Goal: Task Accomplishment & Management: Use online tool/utility

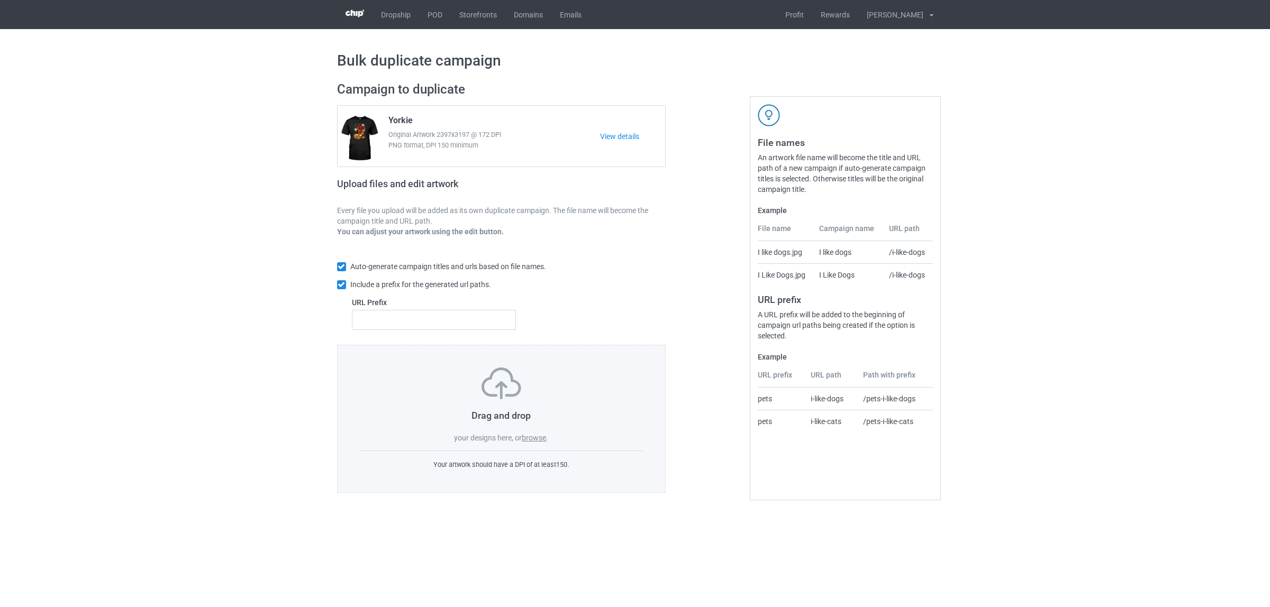
click at [534, 436] on label "browse" at bounding box center [534, 438] width 24 height 8
click at [0, 0] on input "browse" at bounding box center [0, 0] width 0 height 0
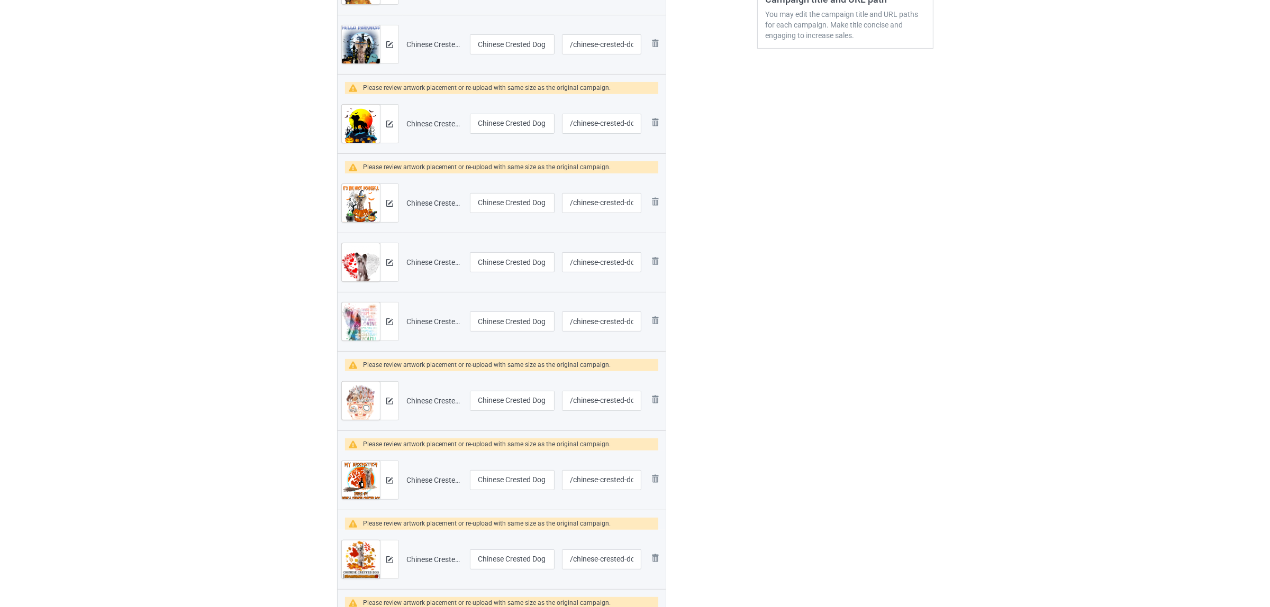
scroll to position [198, 0]
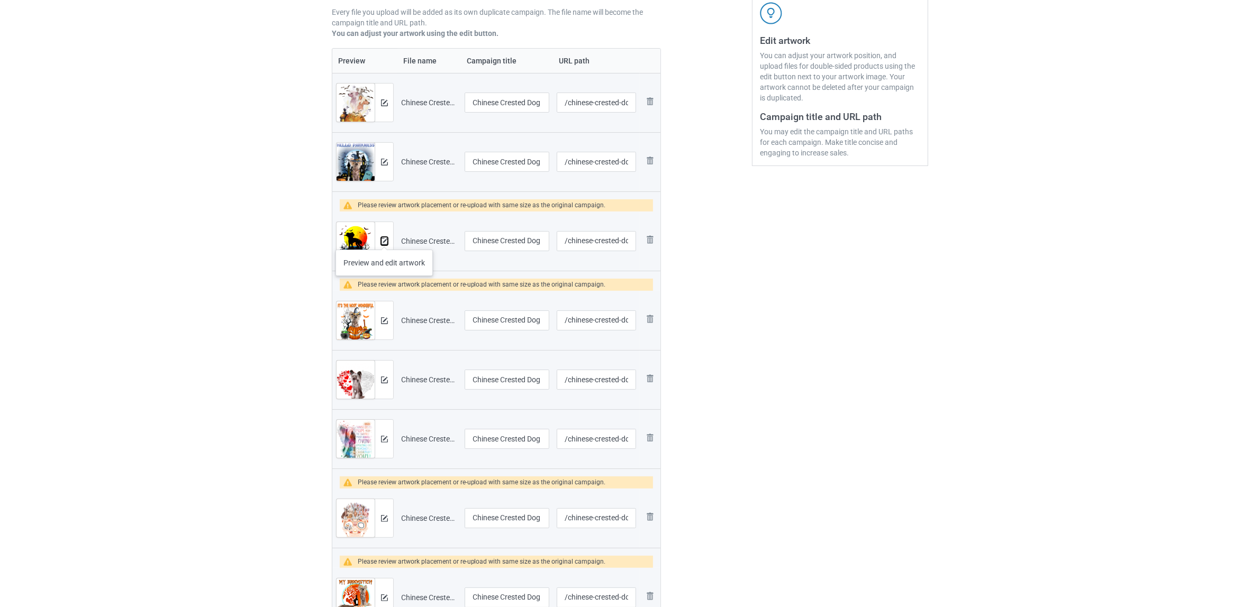
click at [384, 239] on img at bounding box center [384, 241] width 7 height 7
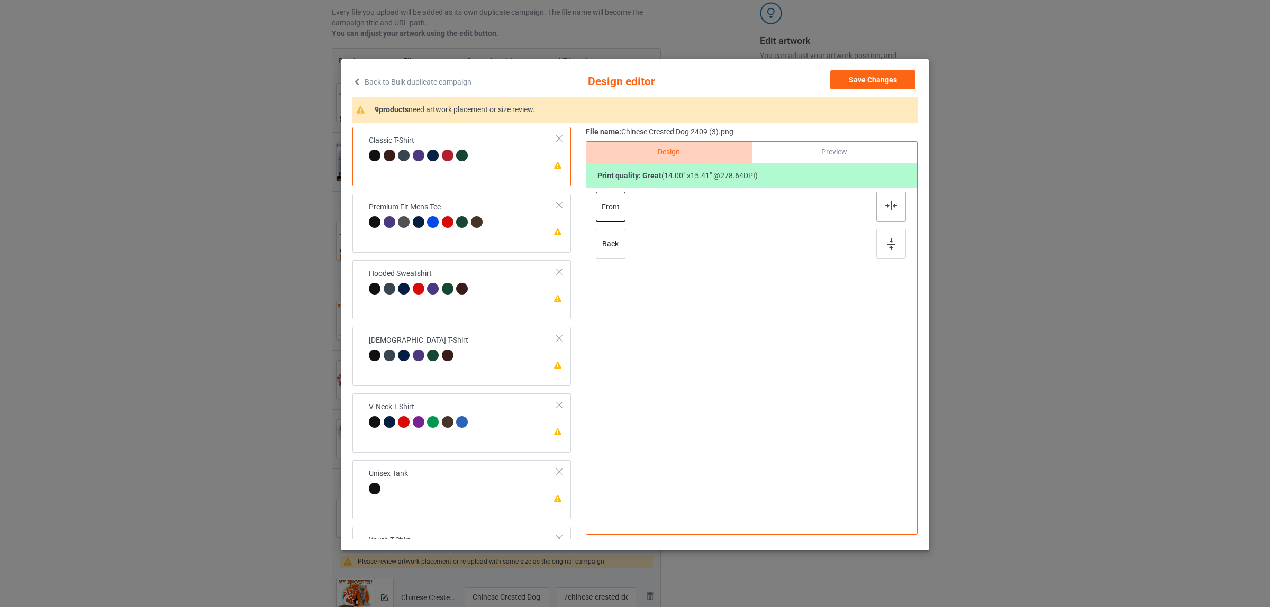
click at [885, 204] on img at bounding box center [891, 206] width 12 height 8
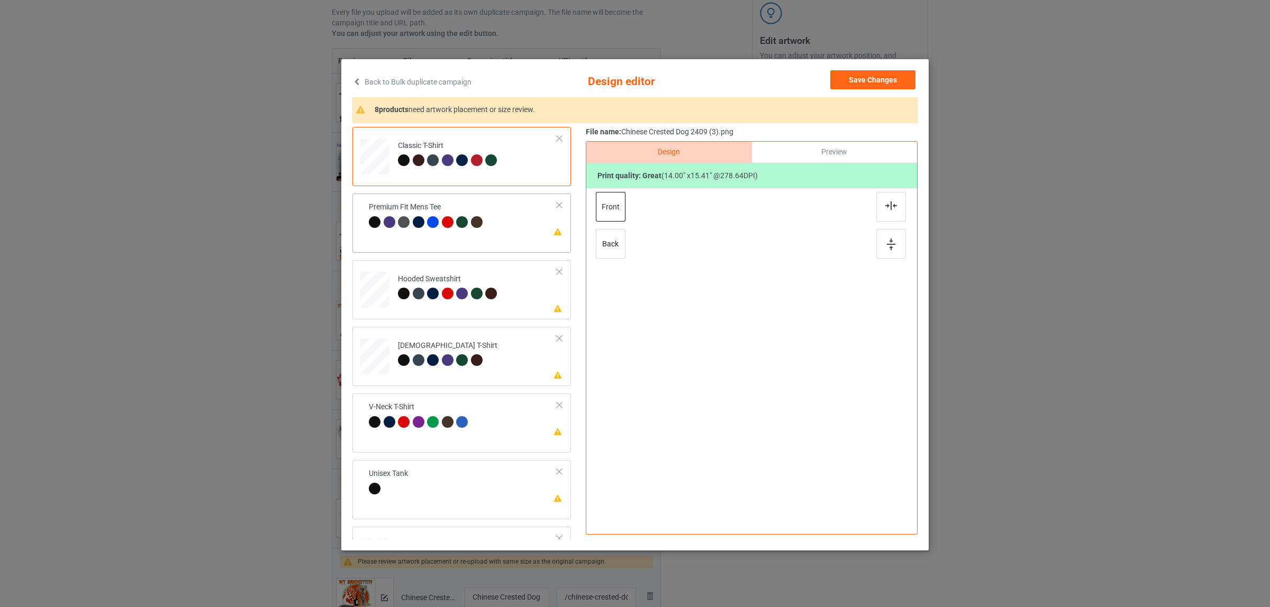
click at [477, 206] on div "Premium Fit Mens Tee" at bounding box center [427, 214] width 116 height 25
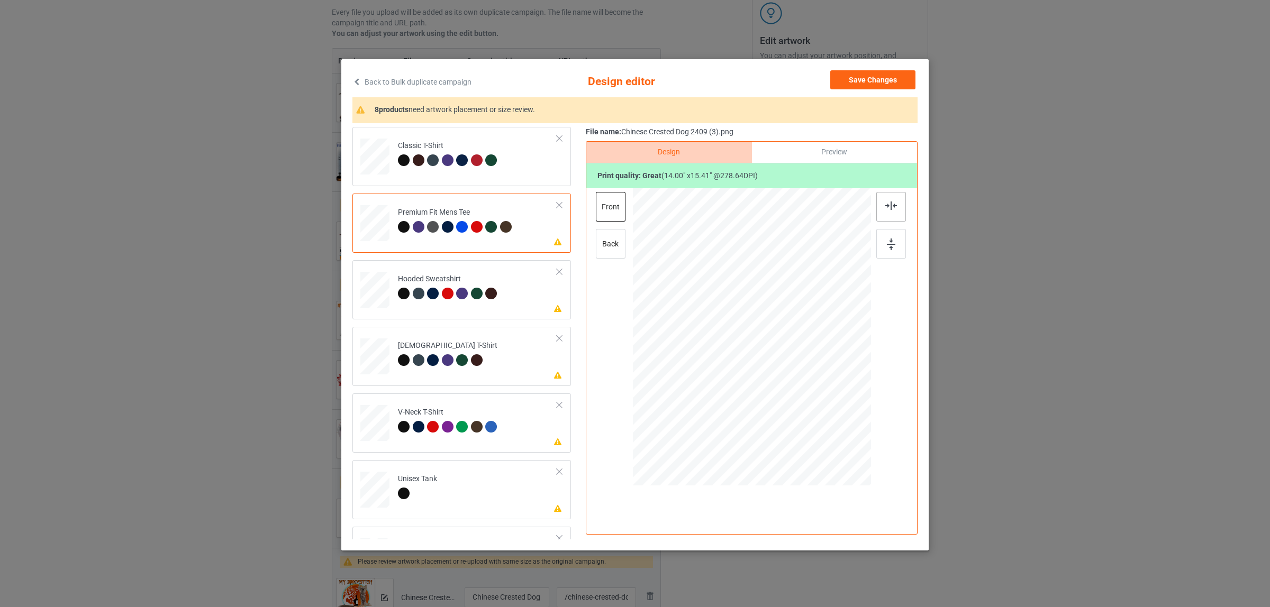
click at [878, 203] on div at bounding box center [891, 207] width 30 height 30
click at [420, 273] on td "Please review artwork placement Hooded Sweatshirt" at bounding box center [477, 288] width 171 height 46
click at [885, 206] on img at bounding box center [891, 206] width 12 height 8
click at [467, 344] on div "[DEMOGRAPHIC_DATA] T-Shirt" at bounding box center [447, 353] width 99 height 25
click at [887, 209] on img at bounding box center [891, 206] width 12 height 8
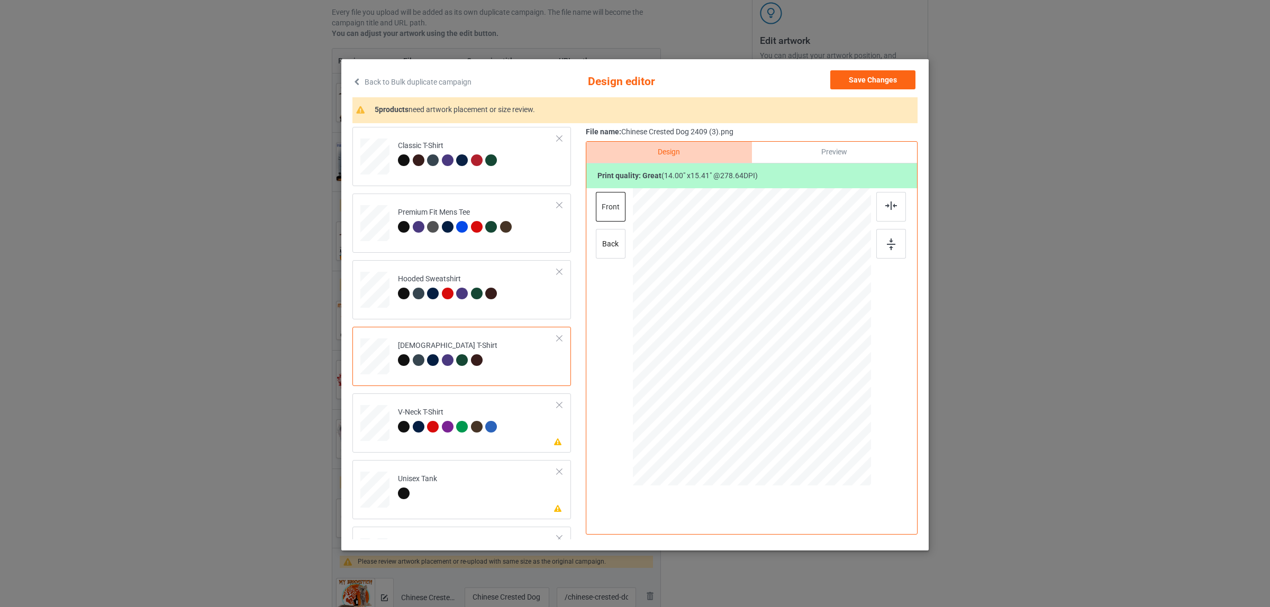
scroll to position [2, 0]
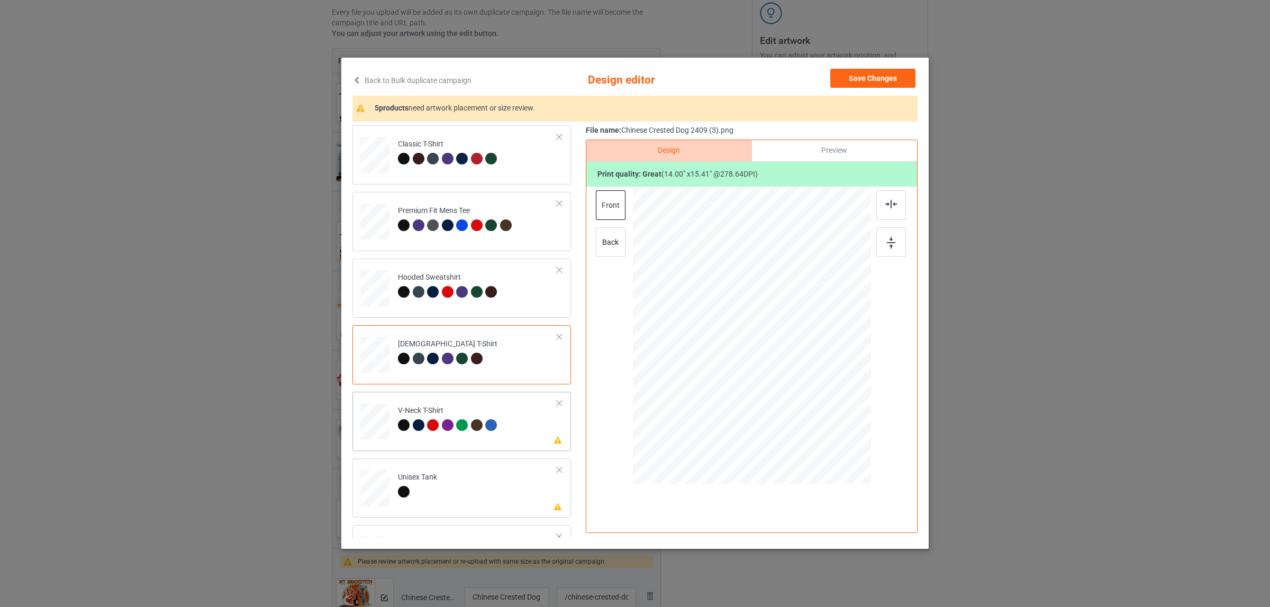
click at [408, 419] on div "V-Neck T-Shirt" at bounding box center [449, 418] width 102 height 25
click at [885, 201] on img at bounding box center [891, 204] width 12 height 8
click at [398, 478] on div "Unisex Tank" at bounding box center [417, 485] width 39 height 25
click at [878, 210] on div at bounding box center [891, 206] width 30 height 30
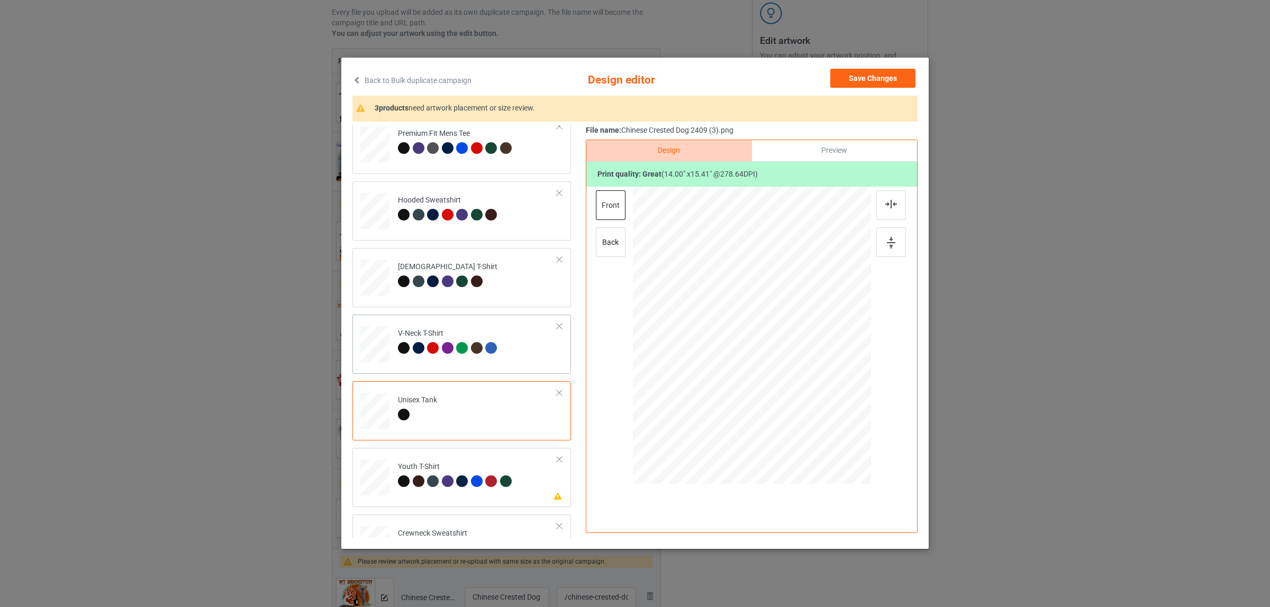
scroll to position [180, 0]
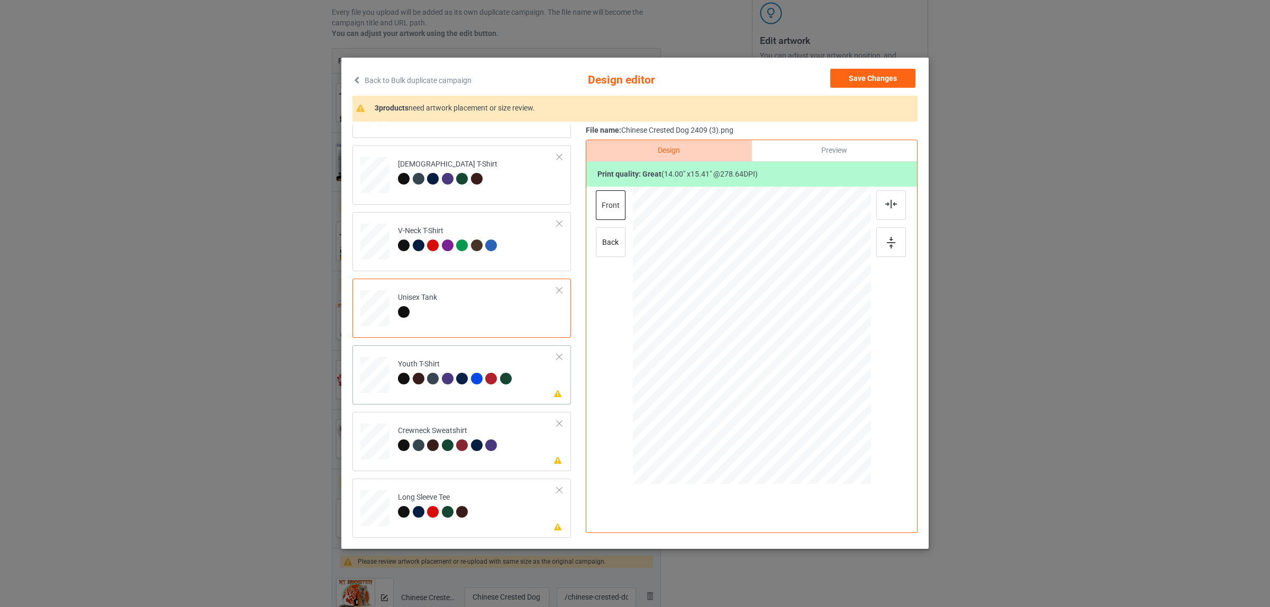
click at [442, 383] on div at bounding box center [449, 380] width 15 height 15
click at [892, 200] on img at bounding box center [891, 204] width 12 height 8
click at [398, 435] on div "Crewneck Sweatshirt" at bounding box center [449, 438] width 102 height 25
click at [877, 206] on div at bounding box center [891, 206] width 30 height 30
click at [461, 488] on td "Please review artwork placement Long Sleeve Tee" at bounding box center [477, 506] width 171 height 46
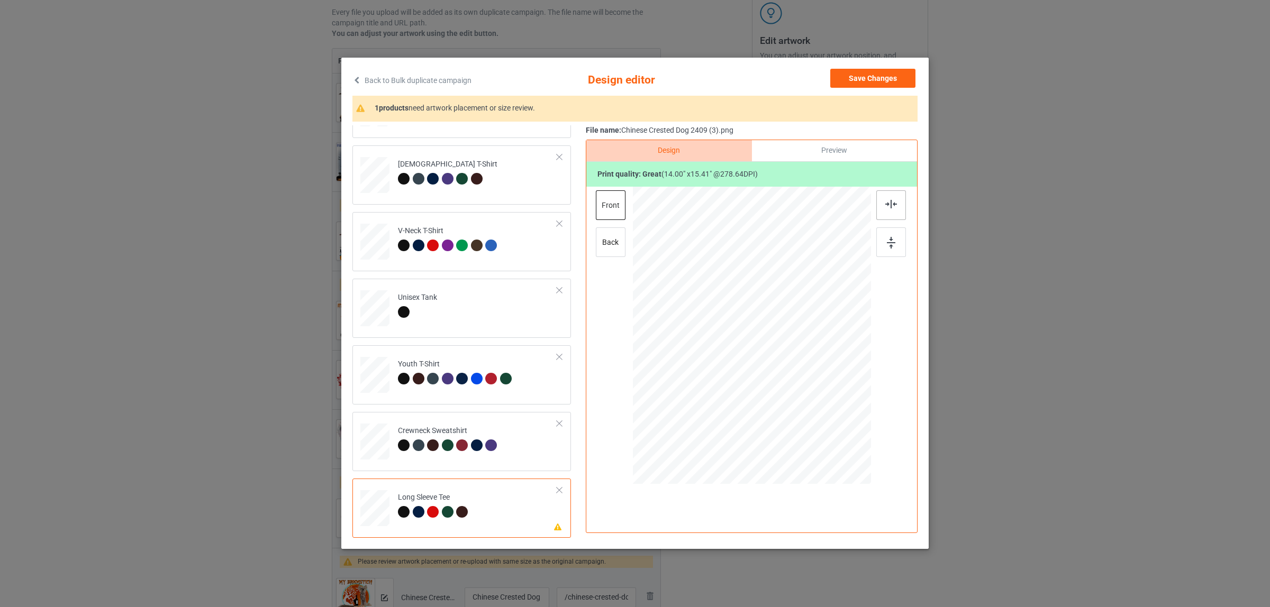
click at [885, 207] on img at bounding box center [891, 204] width 12 height 8
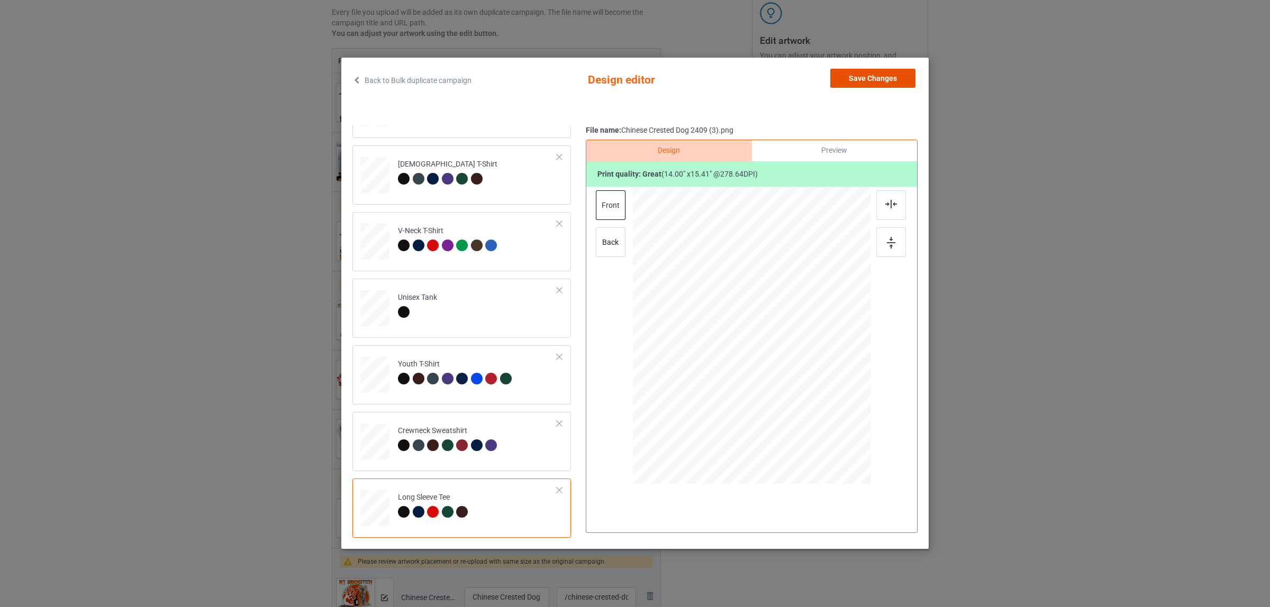
click at [854, 72] on button "Save Changes" at bounding box center [872, 78] width 85 height 19
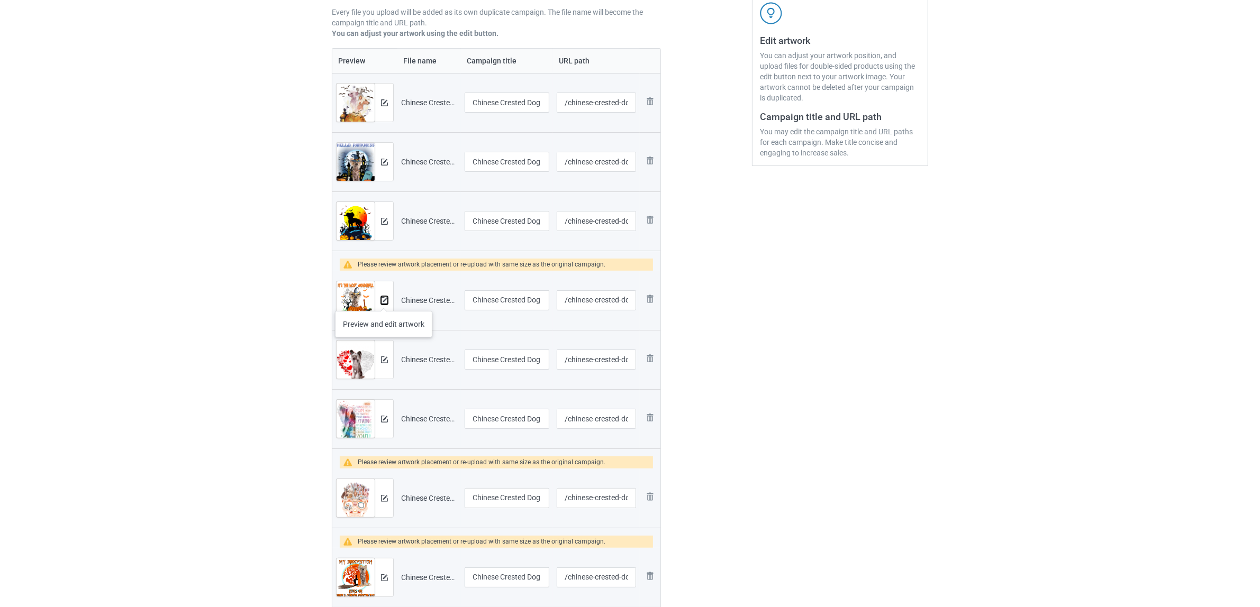
click at [384, 301] on img at bounding box center [384, 300] width 7 height 7
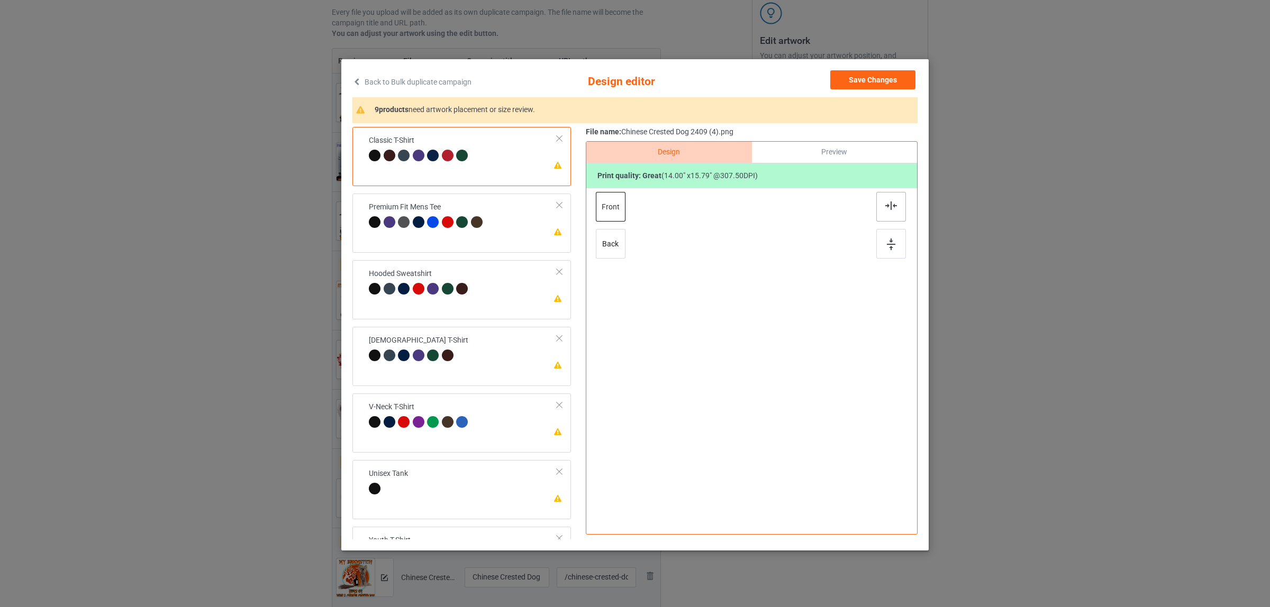
click at [887, 206] on img at bounding box center [891, 206] width 12 height 8
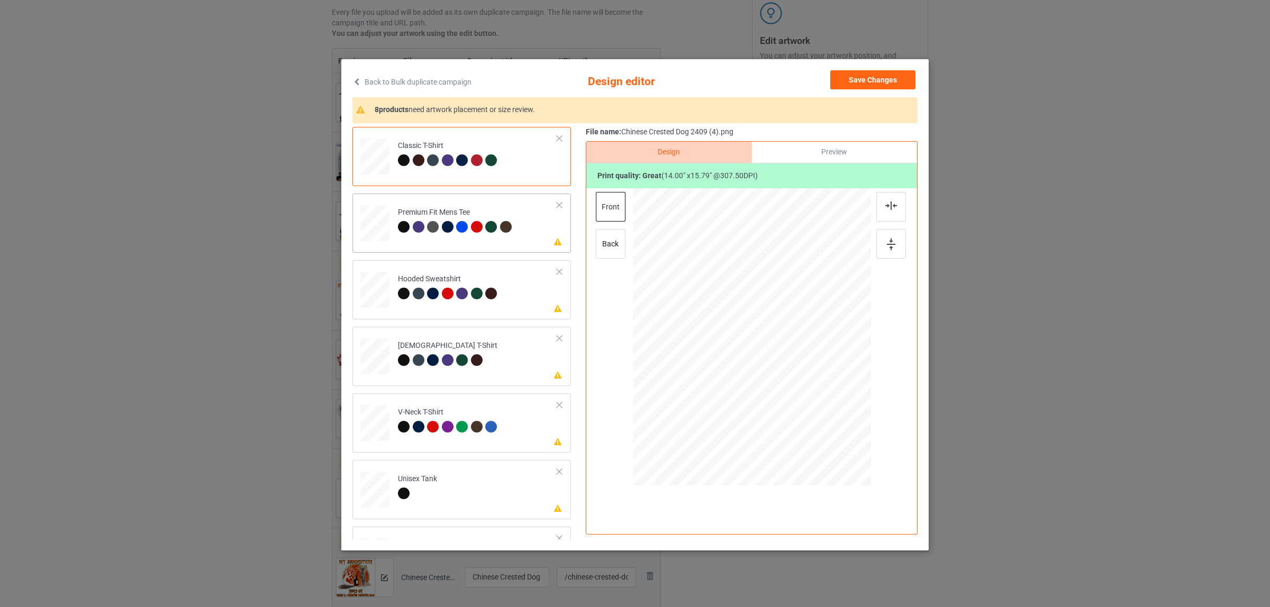
click at [467, 204] on td "Please review artwork placement Premium Fit Mens Tee" at bounding box center [477, 221] width 171 height 46
click at [887, 204] on img at bounding box center [891, 206] width 12 height 8
click at [427, 294] on div at bounding box center [433, 294] width 12 height 12
click at [885, 203] on img at bounding box center [891, 206] width 12 height 8
click at [475, 342] on div "[DEMOGRAPHIC_DATA] T-Shirt" at bounding box center [447, 353] width 99 height 25
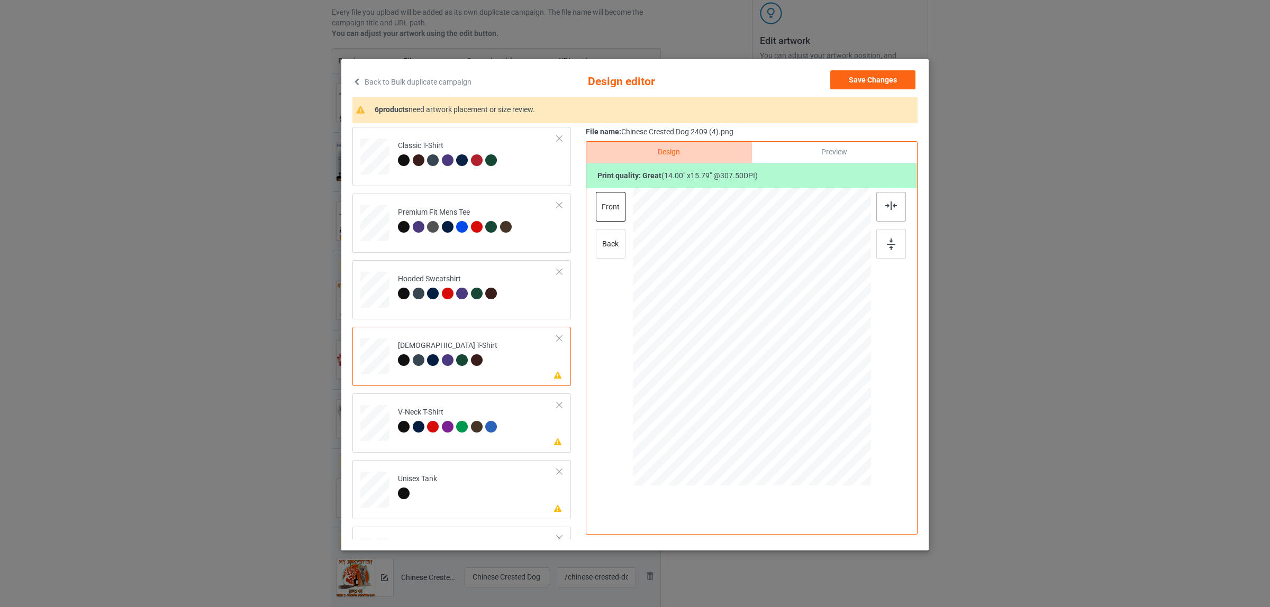
click at [876, 205] on div at bounding box center [891, 207] width 30 height 30
click at [443, 429] on div at bounding box center [448, 427] width 12 height 12
click at [885, 205] on img at bounding box center [891, 206] width 12 height 8
click at [466, 483] on td "Please review artwork placement Unisex Tank" at bounding box center [477, 488] width 171 height 46
click at [876, 204] on div at bounding box center [891, 207] width 30 height 30
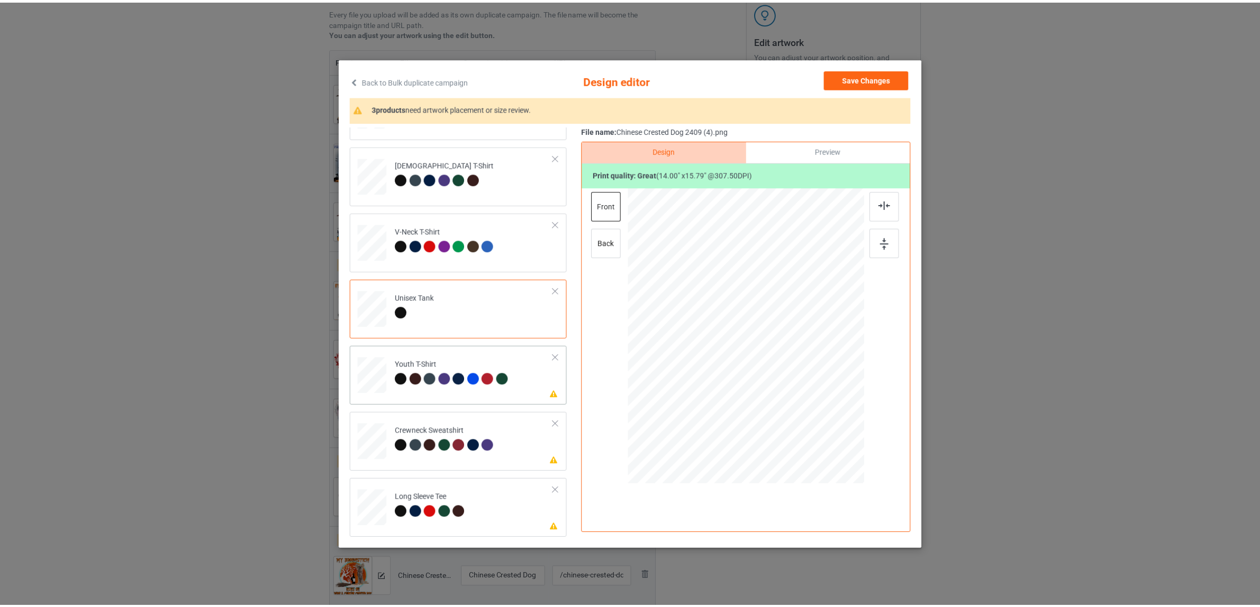
scroll to position [2, 0]
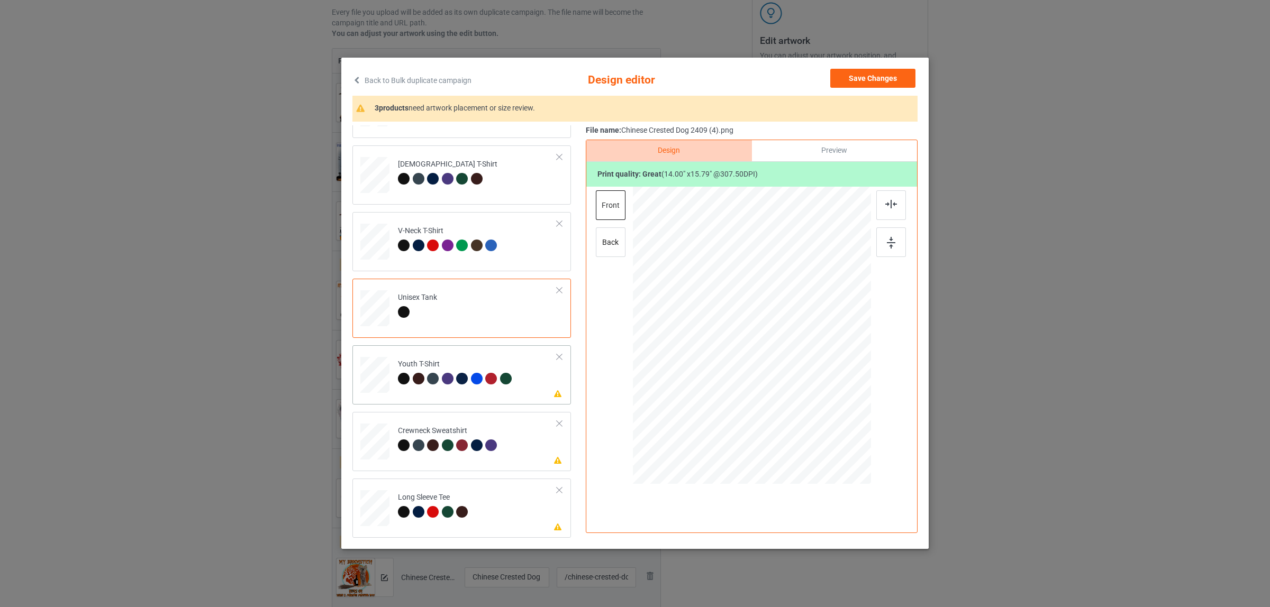
click at [460, 358] on td "Please review artwork placement Youth T-Shirt" at bounding box center [477, 373] width 171 height 46
click at [885, 200] on img at bounding box center [891, 204] width 12 height 8
click at [474, 432] on div "Crewneck Sweatshirt" at bounding box center [449, 438] width 102 height 25
click at [887, 199] on div at bounding box center [891, 206] width 30 height 30
click at [483, 503] on td "Please review artwork placement Long Sleeve Tee" at bounding box center [477, 506] width 171 height 46
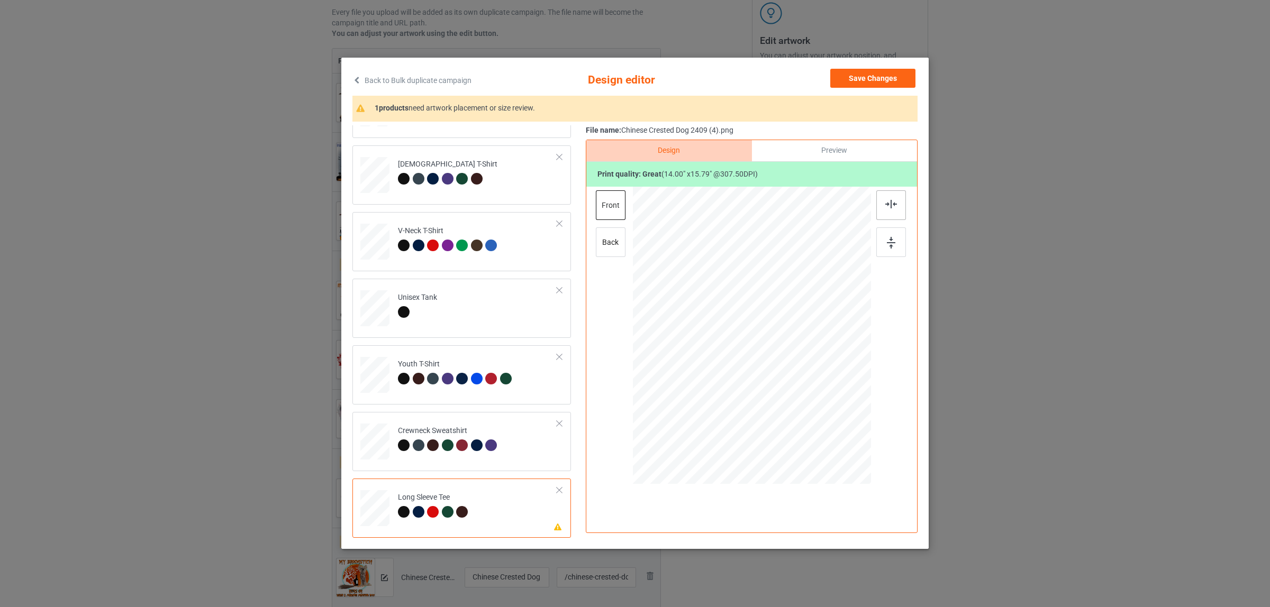
click at [887, 205] on img at bounding box center [891, 204] width 12 height 8
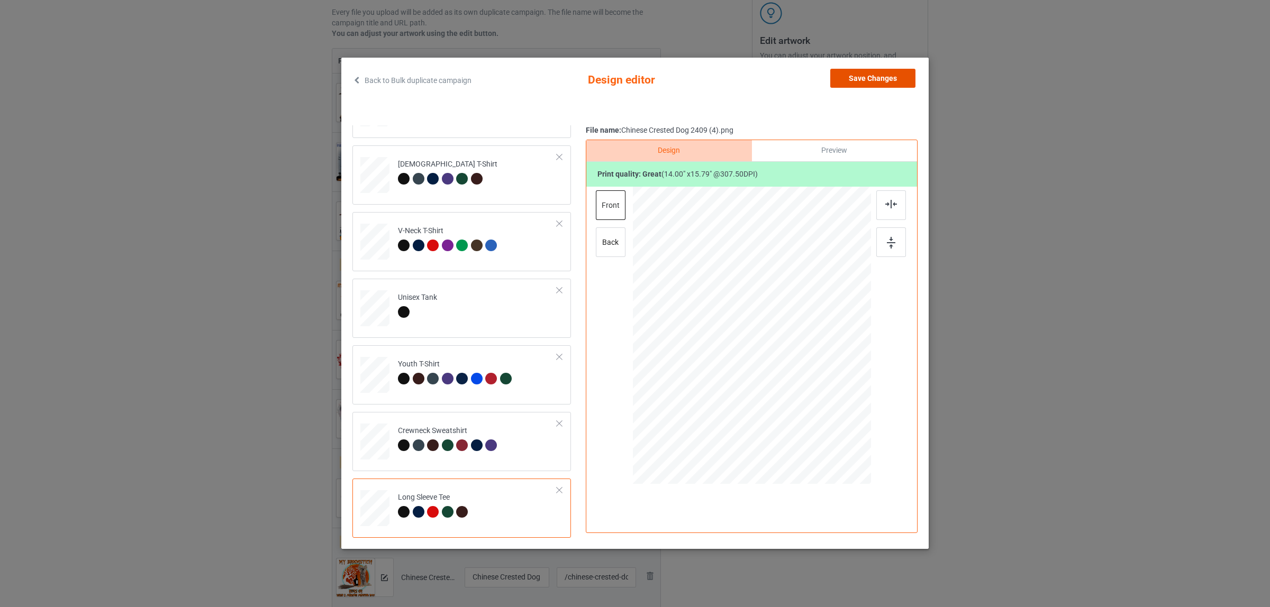
click at [852, 78] on button "Save Changes" at bounding box center [872, 78] width 85 height 19
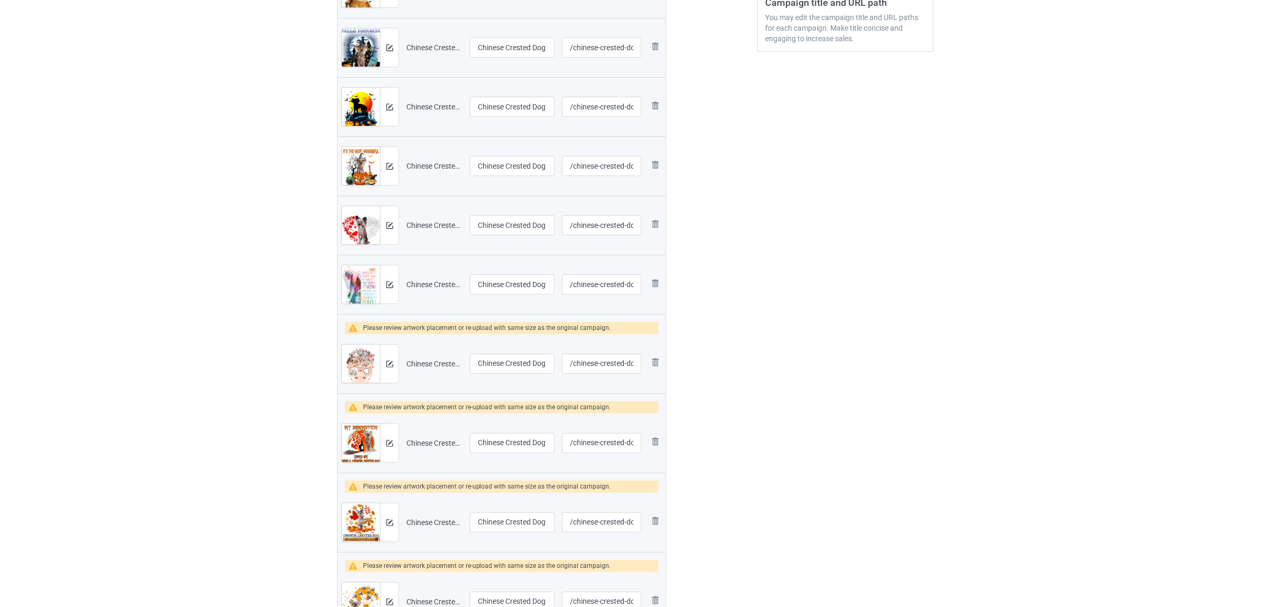
scroll to position [397, 0]
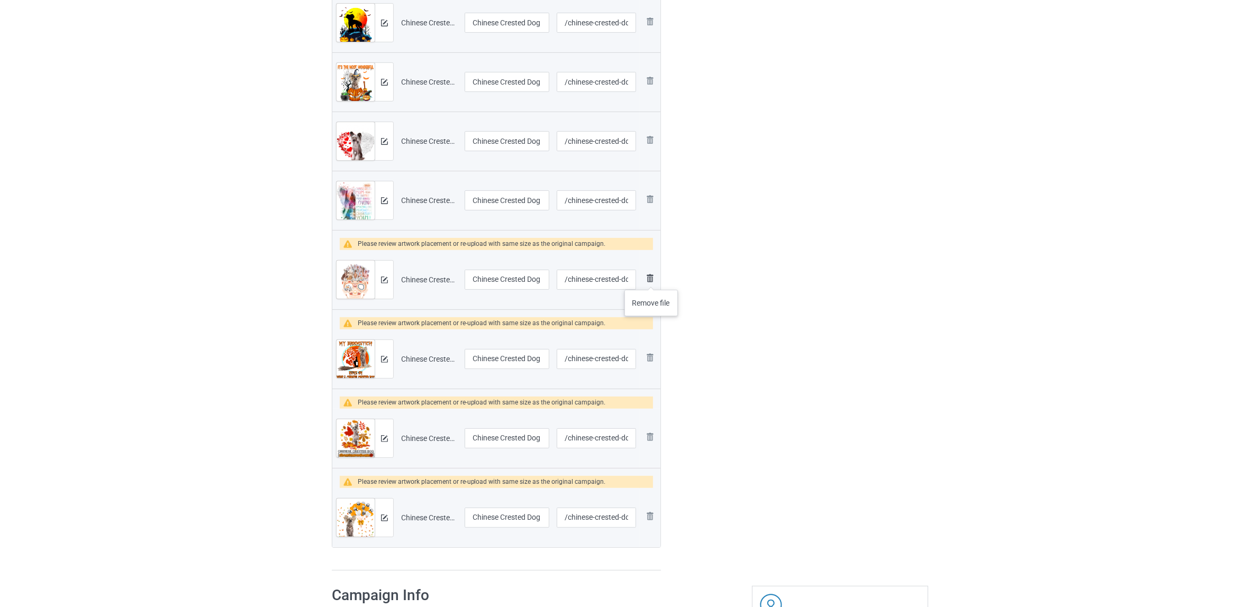
click at [651, 279] on img at bounding box center [649, 278] width 13 height 13
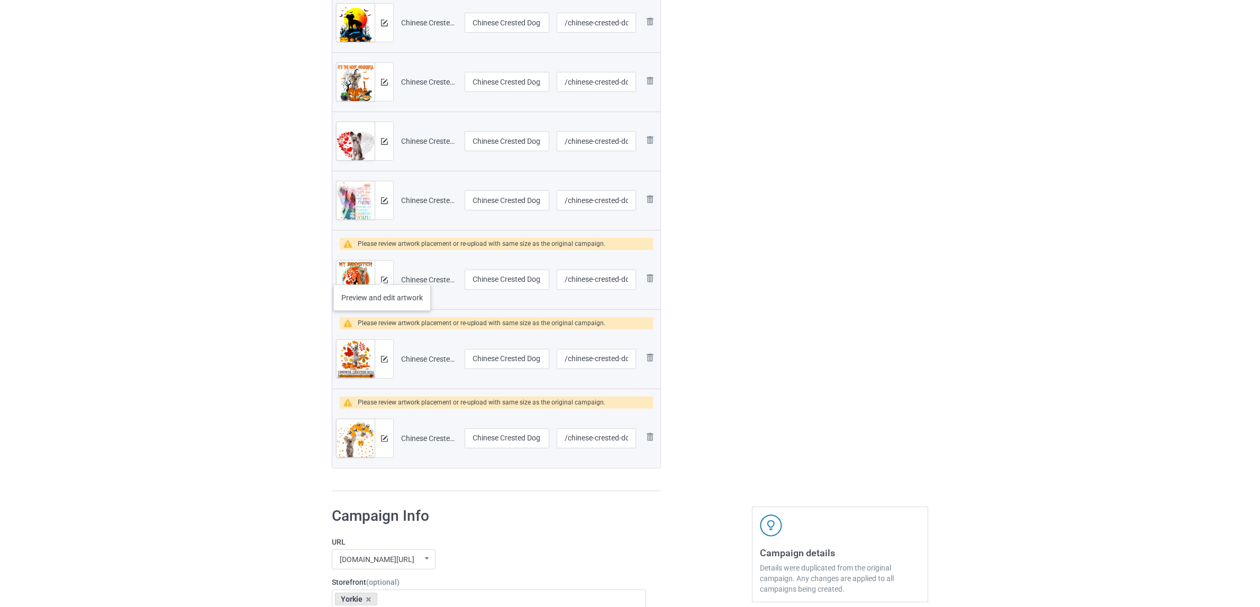
click at [382, 274] on div at bounding box center [384, 280] width 19 height 38
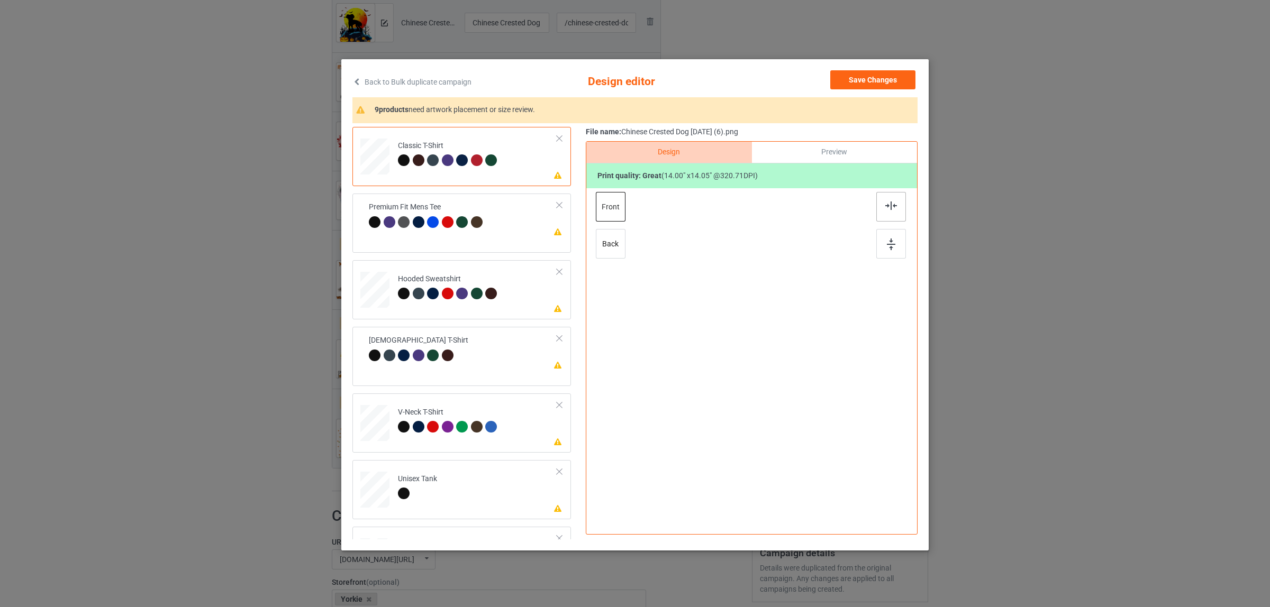
click at [876, 200] on div at bounding box center [891, 207] width 30 height 30
click at [468, 215] on div "Premium Fit Mens Tee" at bounding box center [427, 214] width 116 height 25
click at [887, 212] on div at bounding box center [891, 207] width 30 height 30
click at [477, 284] on div "Hooded Sweatshirt" at bounding box center [449, 286] width 102 height 25
click at [878, 197] on div at bounding box center [891, 207] width 30 height 30
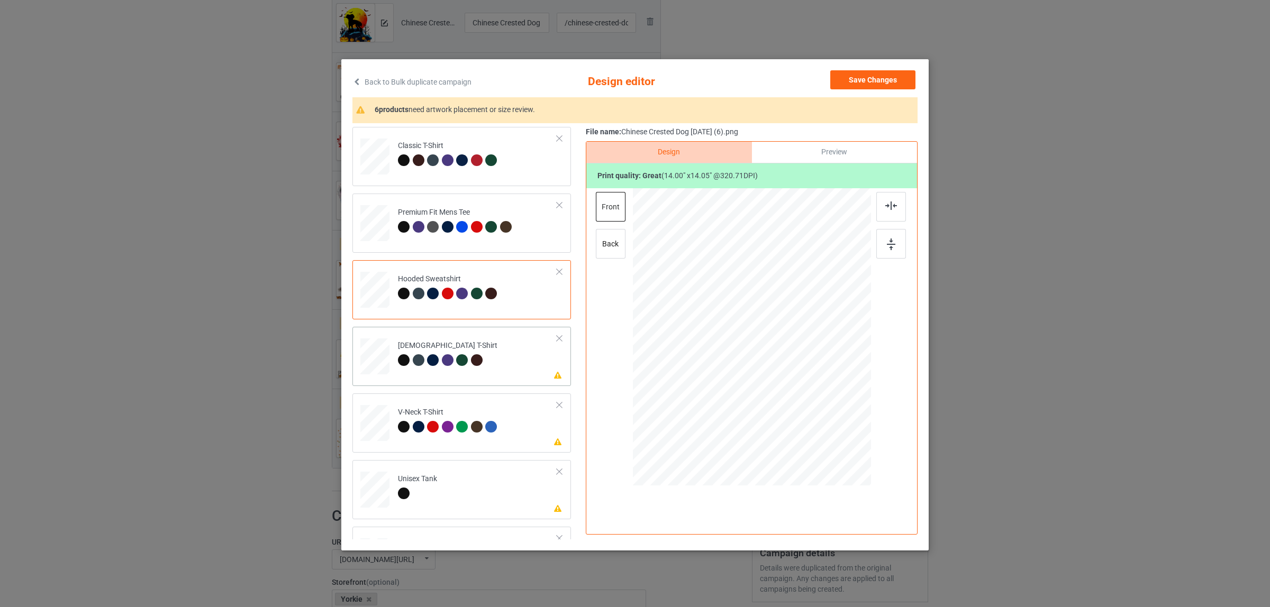
click at [416, 347] on div "[DEMOGRAPHIC_DATA] T-Shirt" at bounding box center [447, 353] width 99 height 25
click at [885, 202] on img at bounding box center [891, 206] width 12 height 8
click at [421, 440] on td "Please review artwork placement V-Neck T-Shirt" at bounding box center [477, 421] width 171 height 46
click at [885, 206] on img at bounding box center [891, 206] width 12 height 8
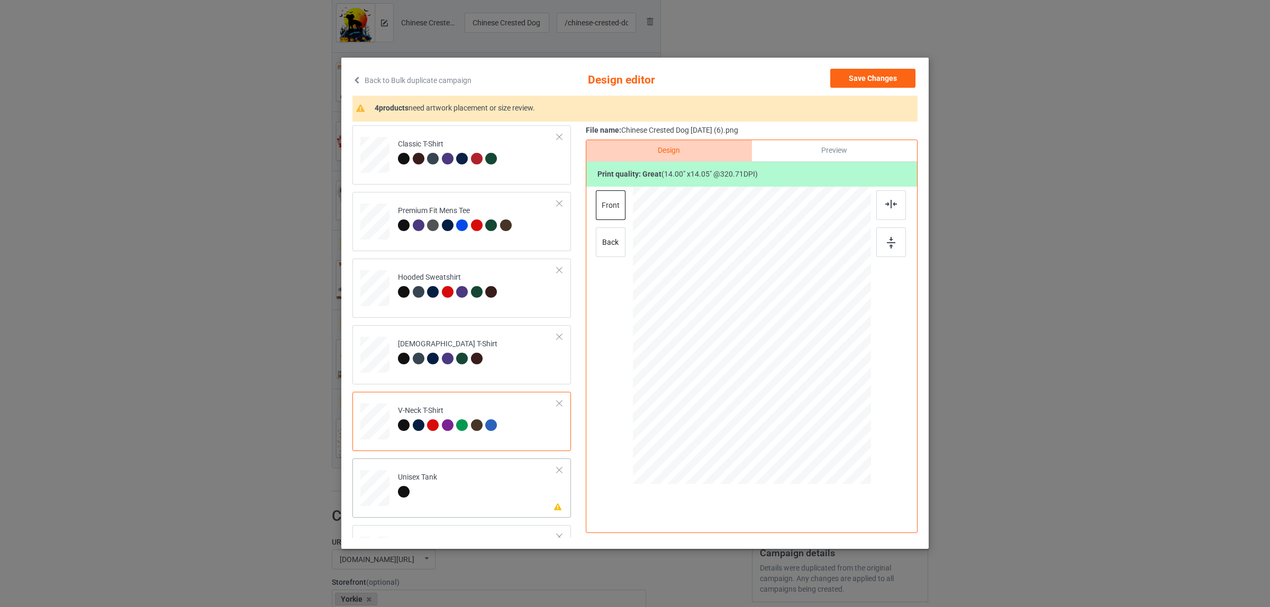
click at [450, 475] on td "Please review artwork placement Unisex Tank" at bounding box center [477, 486] width 171 height 46
click at [879, 207] on div at bounding box center [891, 206] width 30 height 30
click at [861, 72] on button "Save Changes" at bounding box center [872, 78] width 85 height 19
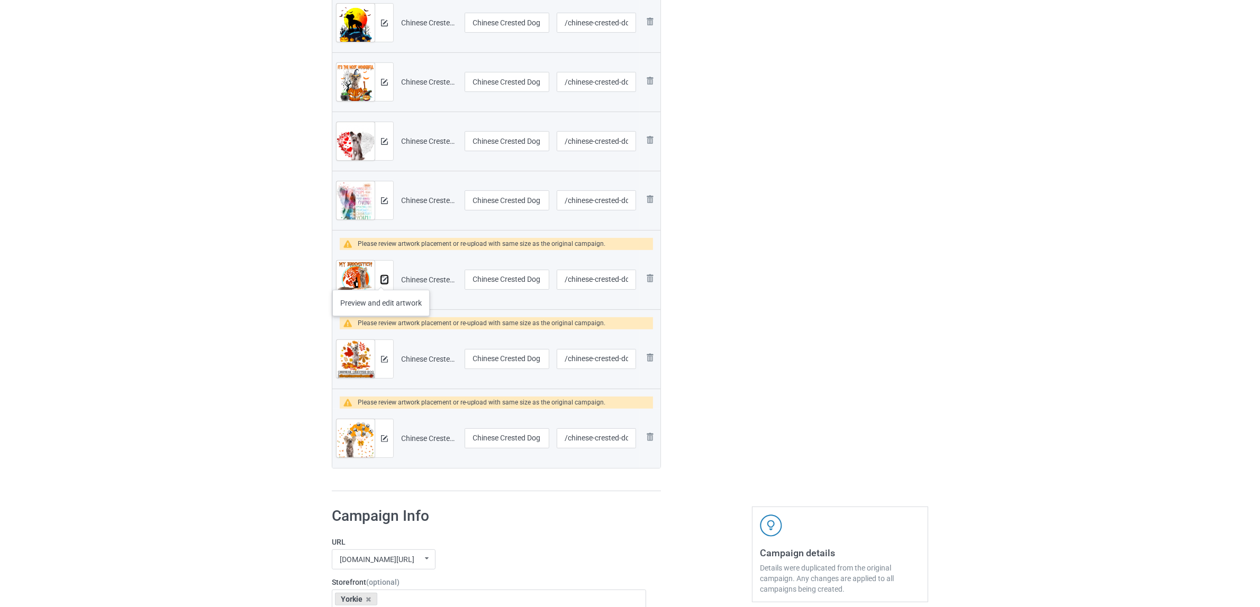
click at [381, 279] on img at bounding box center [384, 280] width 7 height 7
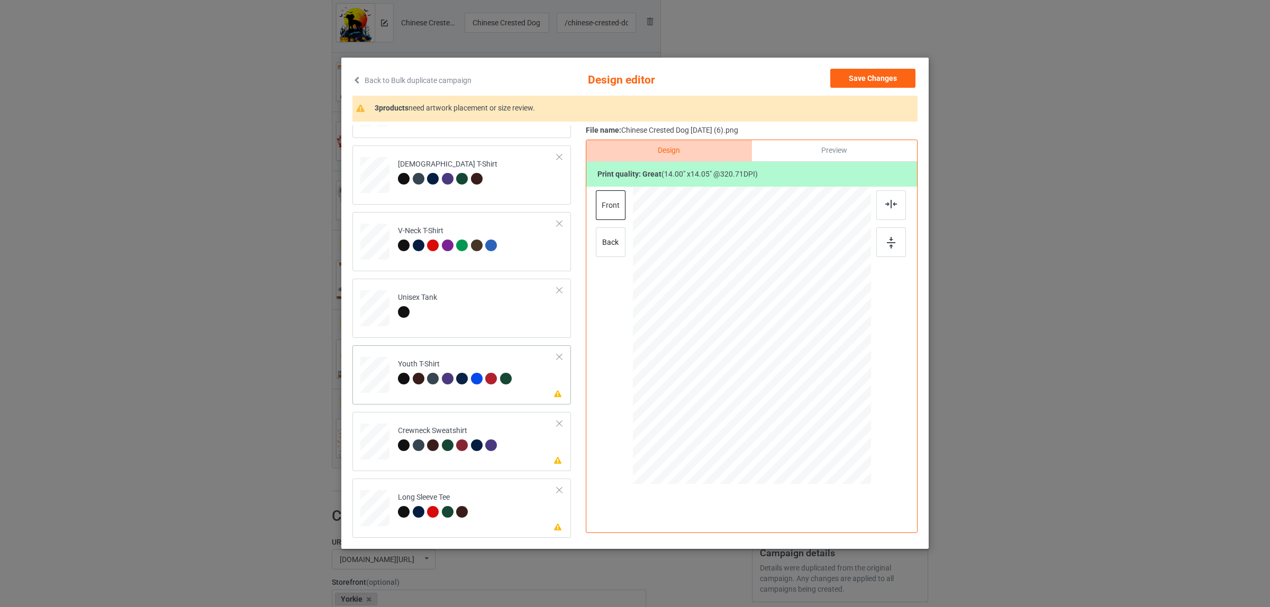
click at [445, 369] on div "Youth T-Shirt" at bounding box center [456, 371] width 116 height 25
click at [880, 196] on div at bounding box center [891, 206] width 30 height 30
click at [402, 446] on div at bounding box center [404, 446] width 12 height 12
click at [888, 200] on img at bounding box center [891, 204] width 12 height 8
click at [457, 519] on div at bounding box center [463, 513] width 15 height 15
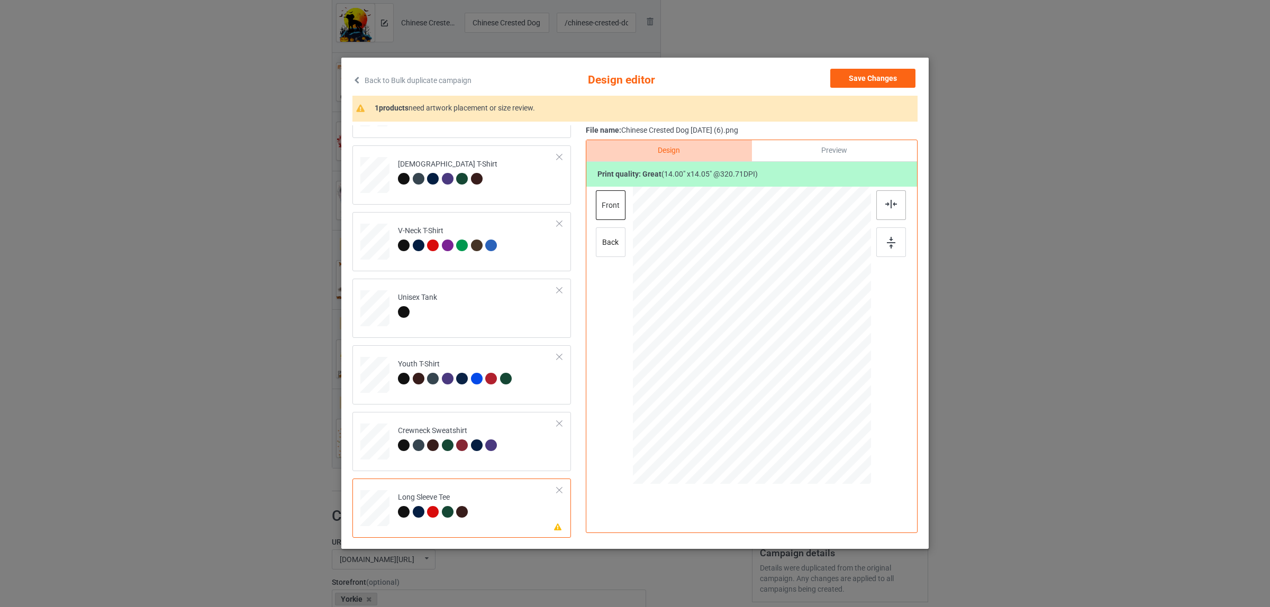
click at [885, 205] on img at bounding box center [891, 204] width 12 height 8
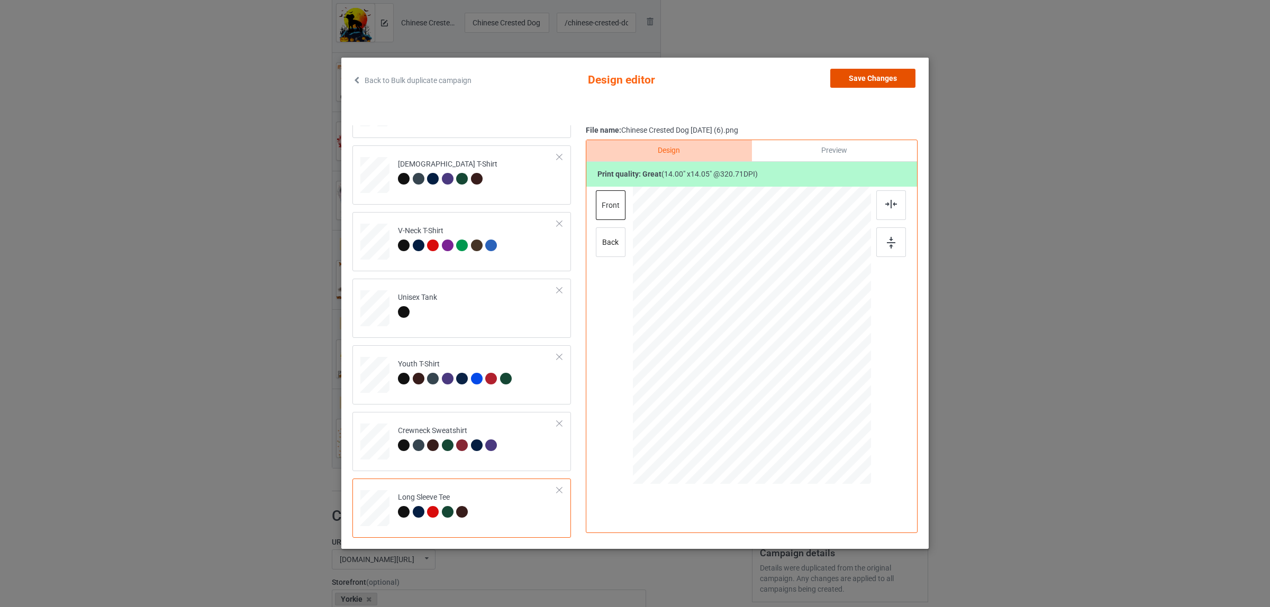
click at [857, 83] on button "Save Changes" at bounding box center [872, 78] width 85 height 19
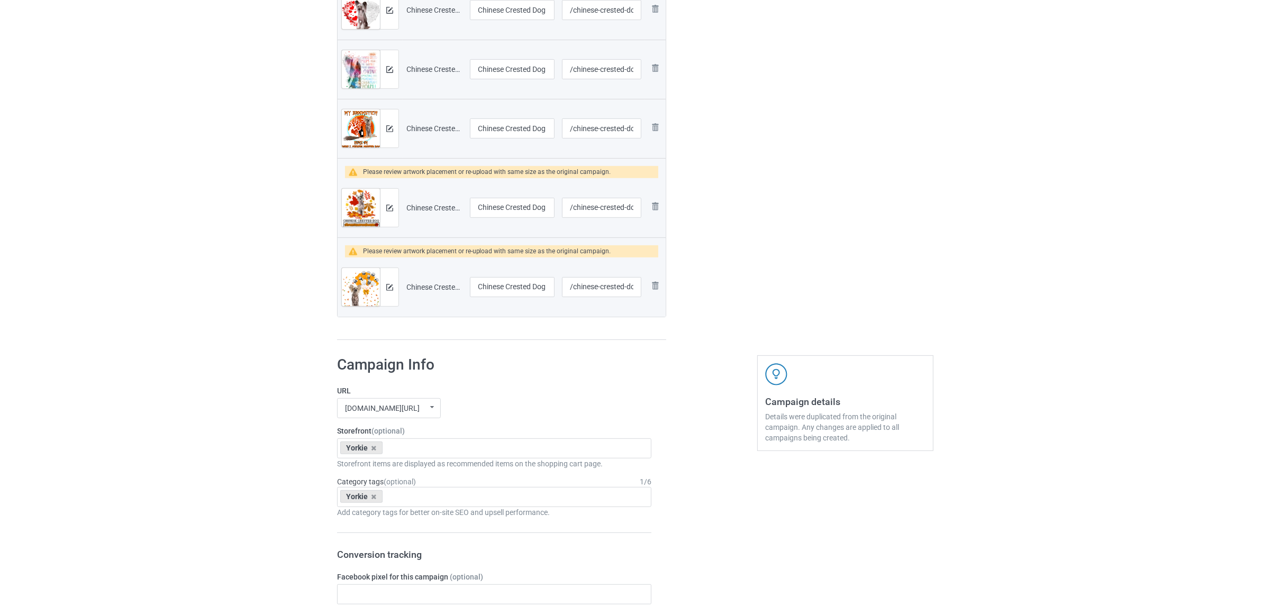
scroll to position [529, 0]
click at [385, 207] on img at bounding box center [384, 207] width 7 height 7
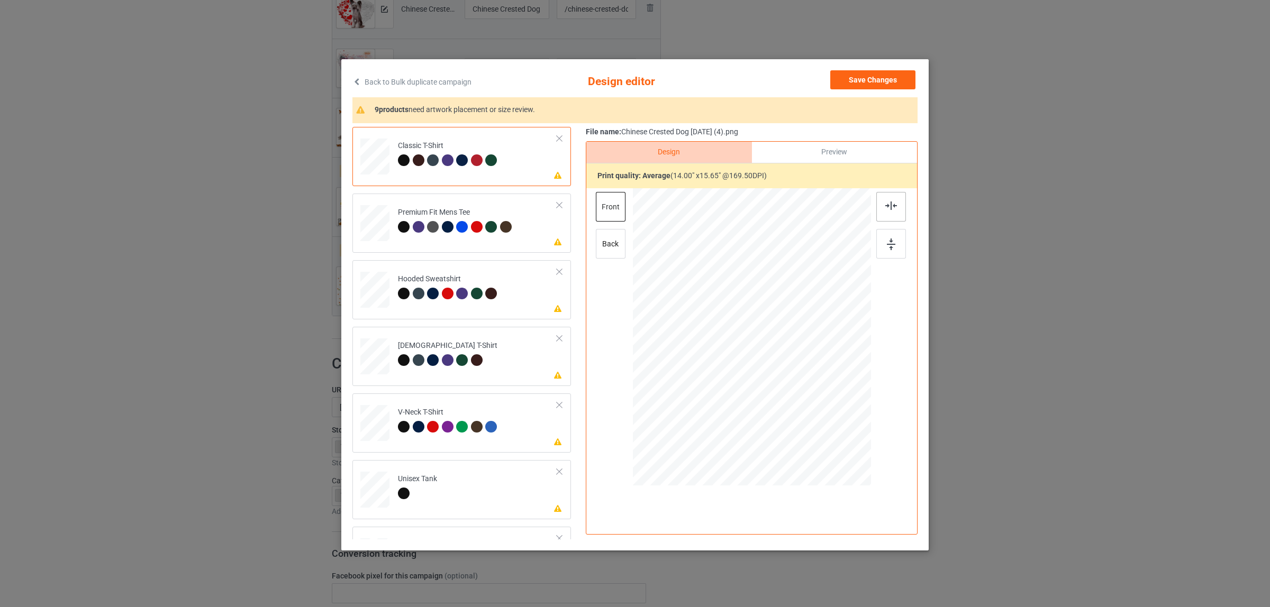
click at [877, 200] on div at bounding box center [891, 207] width 30 height 30
click at [471, 212] on div "Premium Fit Mens Tee" at bounding box center [456, 219] width 116 height 25
click at [879, 201] on div at bounding box center [891, 207] width 30 height 30
click at [885, 77] on button "Save Changes" at bounding box center [872, 79] width 85 height 19
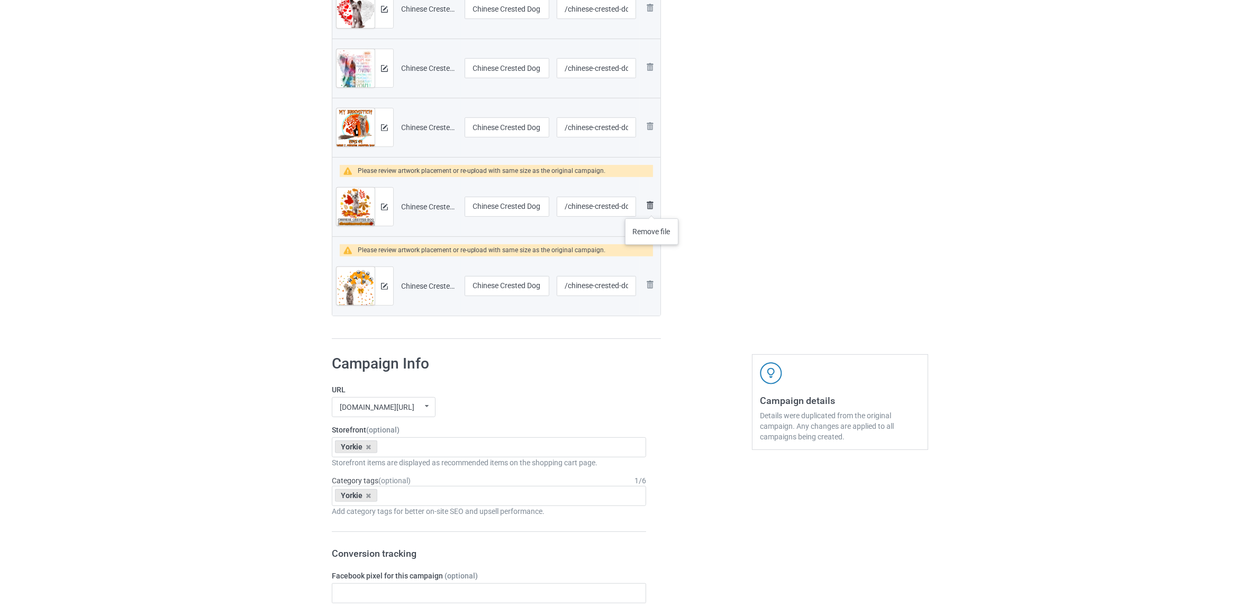
click at [652, 208] on img at bounding box center [649, 205] width 13 height 13
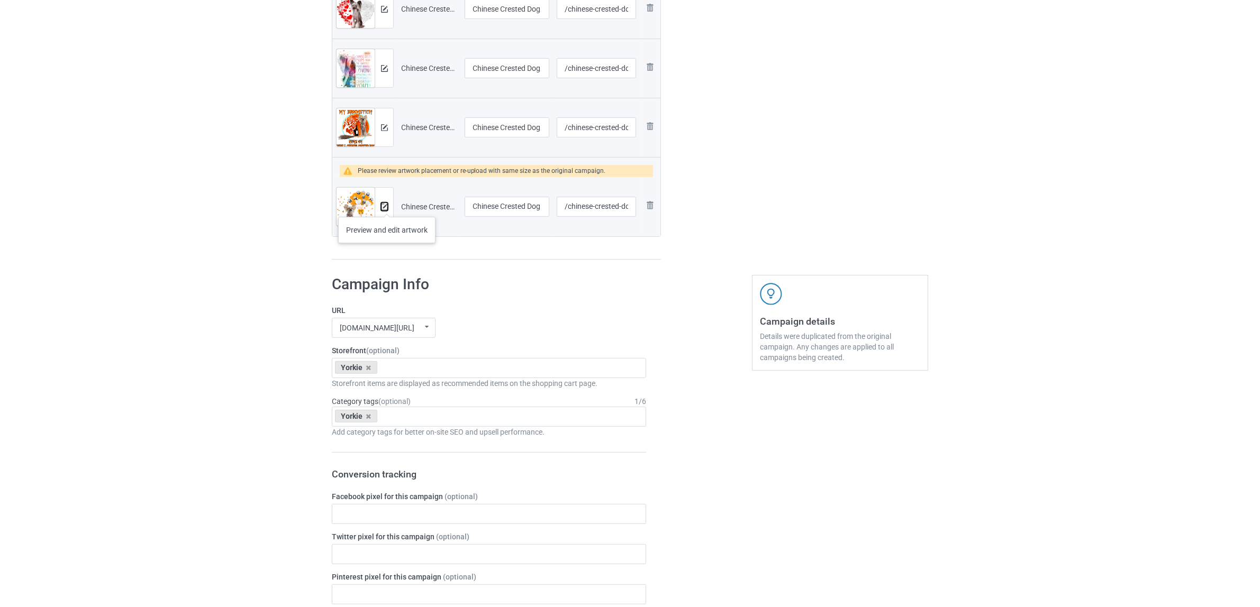
click at [387, 206] on img at bounding box center [384, 207] width 7 height 7
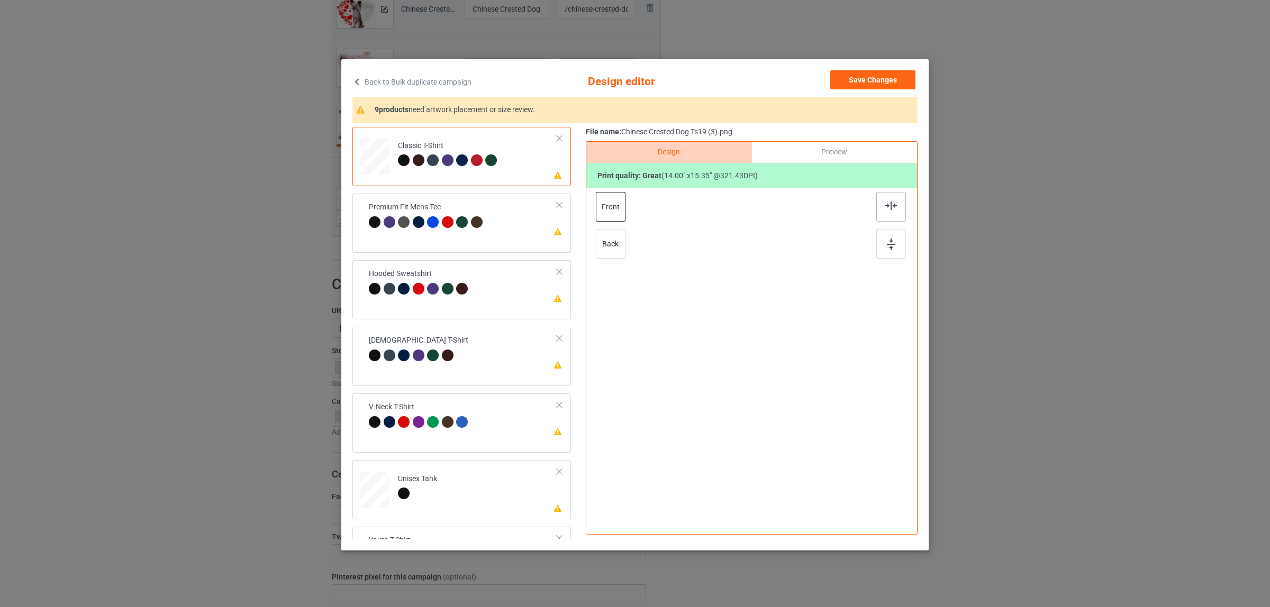
click at [892, 211] on div at bounding box center [891, 207] width 30 height 30
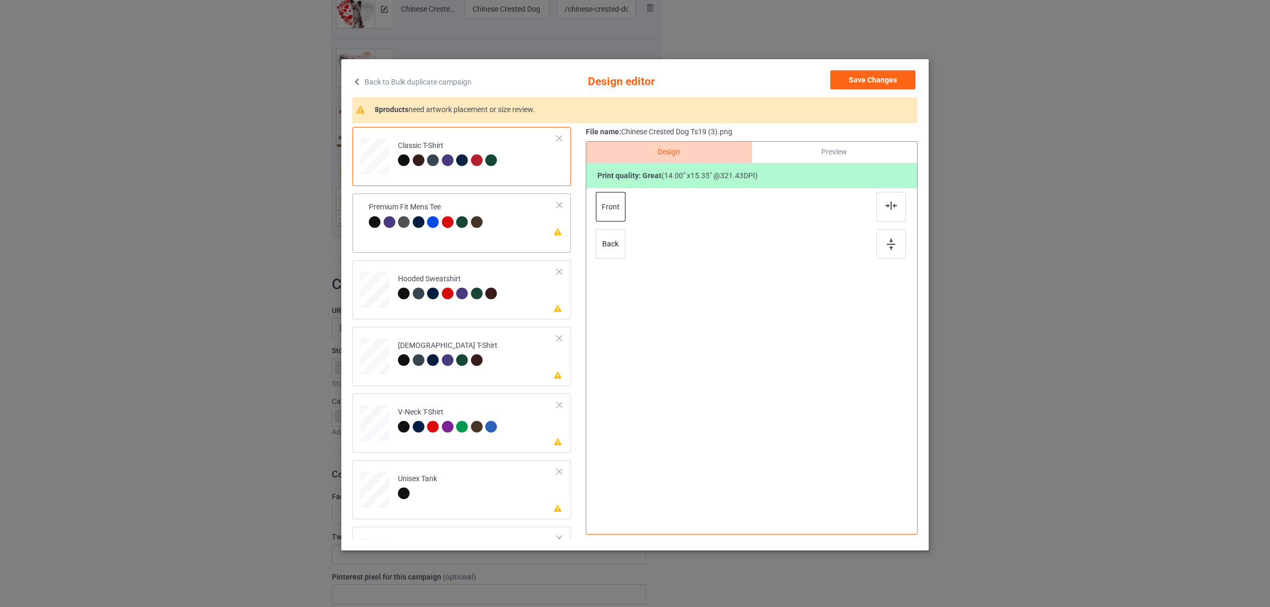
click at [434, 228] on div at bounding box center [427, 223] width 116 height 15
click at [890, 205] on img at bounding box center [891, 206] width 12 height 8
click at [446, 286] on div "Hooded Sweatshirt" at bounding box center [449, 286] width 102 height 25
click at [887, 207] on img at bounding box center [891, 206] width 12 height 8
click at [456, 357] on div at bounding box center [463, 362] width 15 height 15
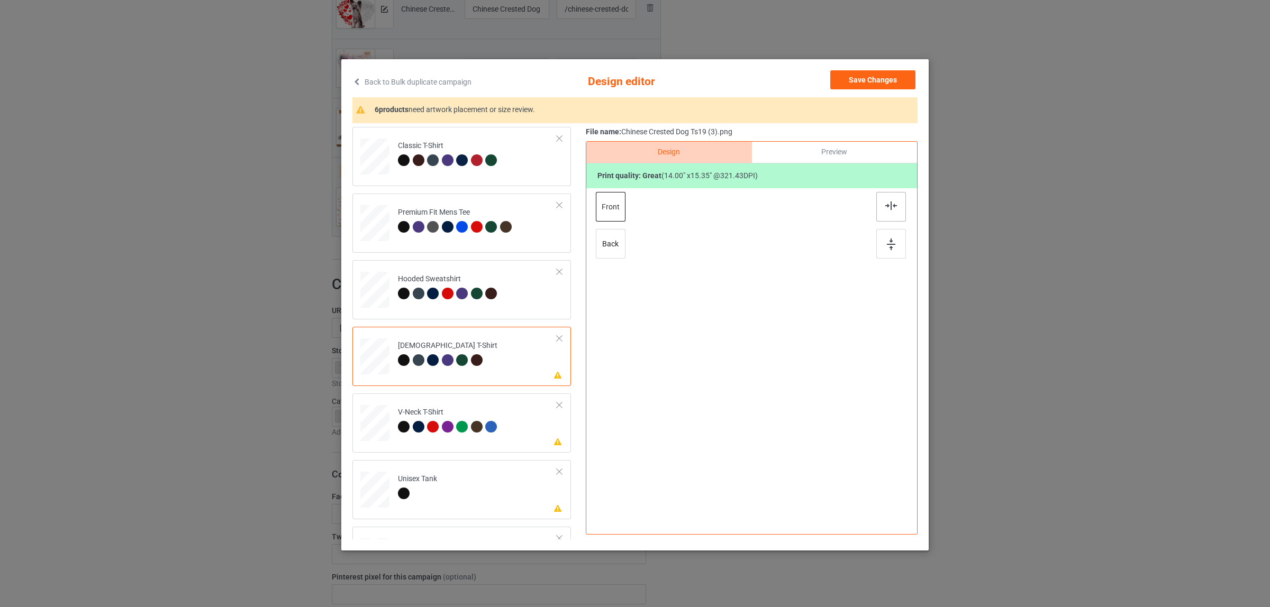
click at [882, 212] on div at bounding box center [891, 207] width 30 height 30
click at [466, 419] on div "V-Neck T-Shirt" at bounding box center [449, 419] width 102 height 25
click at [885, 204] on img at bounding box center [891, 206] width 12 height 8
click at [460, 488] on td "Please review artwork placement Unisex Tank" at bounding box center [477, 488] width 171 height 46
click at [884, 211] on div at bounding box center [891, 207] width 30 height 30
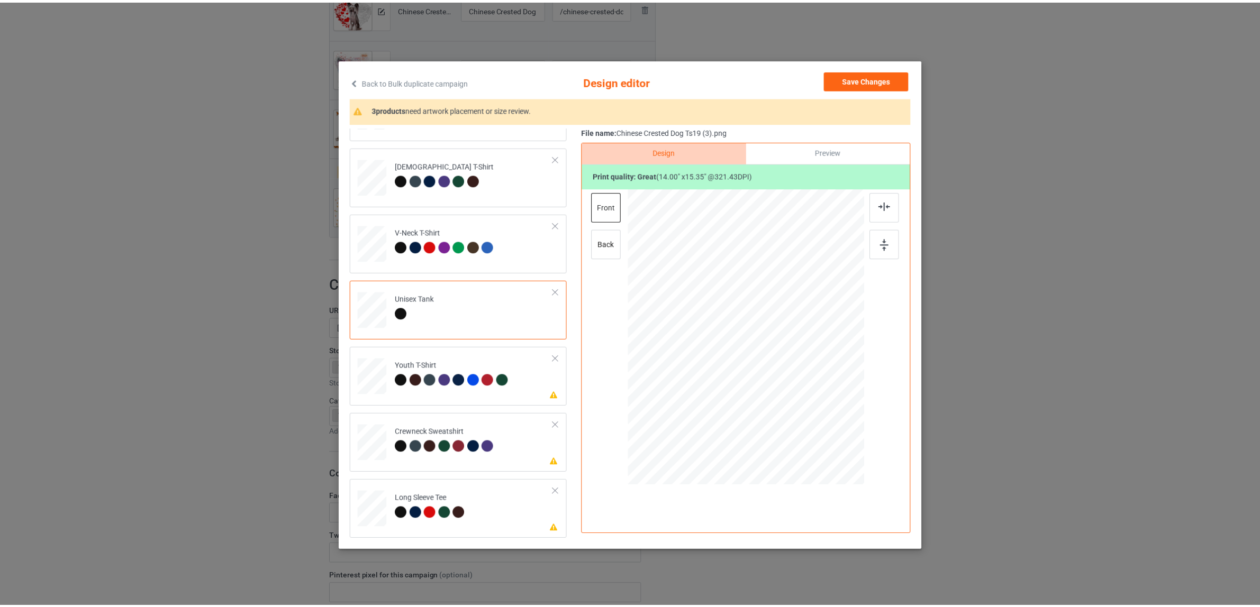
scroll to position [2, 0]
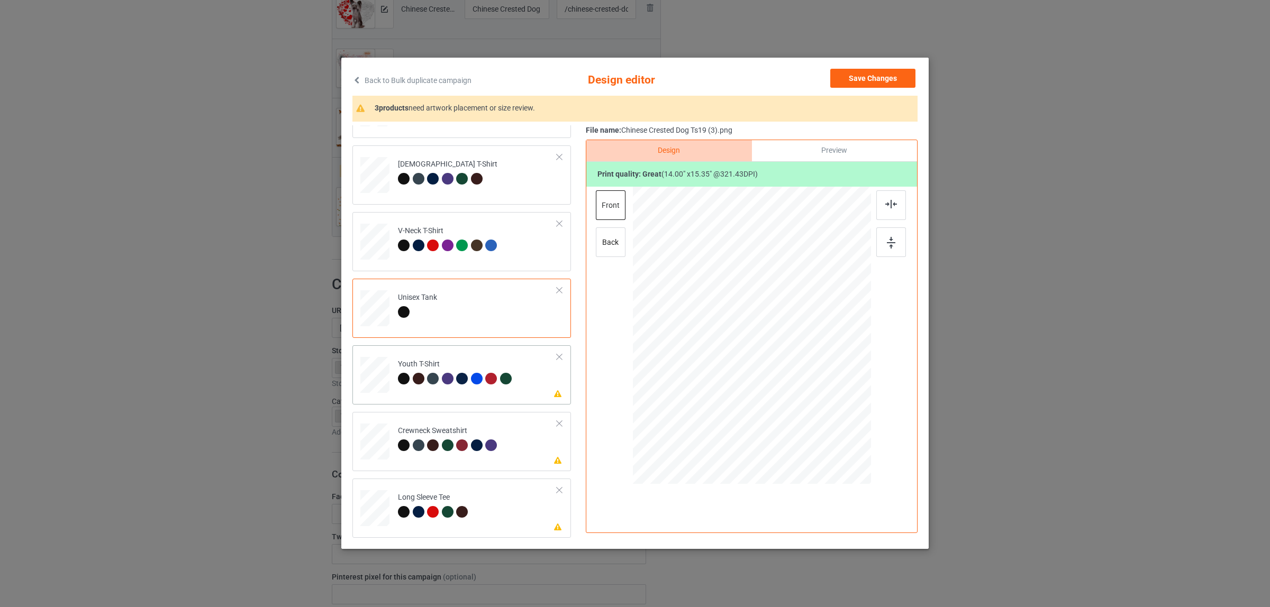
click at [392, 374] on td "Please review artwork placement Youth T-Shirt" at bounding box center [477, 373] width 171 height 46
click at [879, 210] on div at bounding box center [891, 206] width 30 height 30
click at [442, 459] on td "Please review artwork placement Crewneck Sweatshirt" at bounding box center [477, 439] width 171 height 46
click at [887, 204] on img at bounding box center [891, 204] width 12 height 8
click at [456, 512] on div at bounding box center [462, 512] width 12 height 12
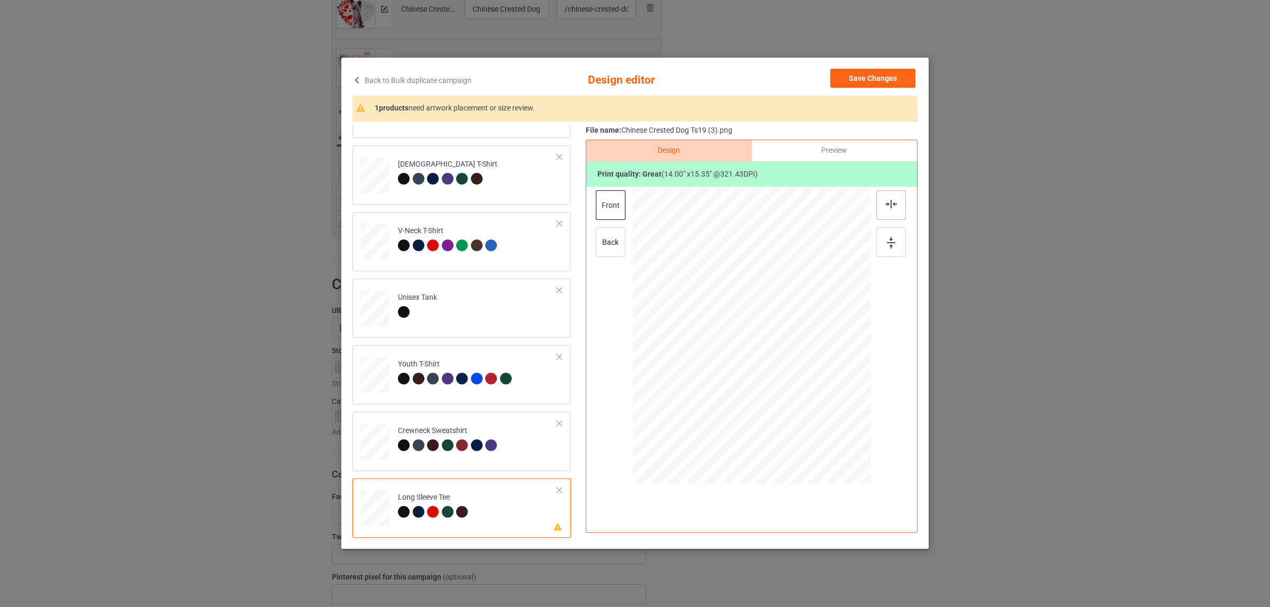
click at [885, 205] on img at bounding box center [891, 204] width 12 height 8
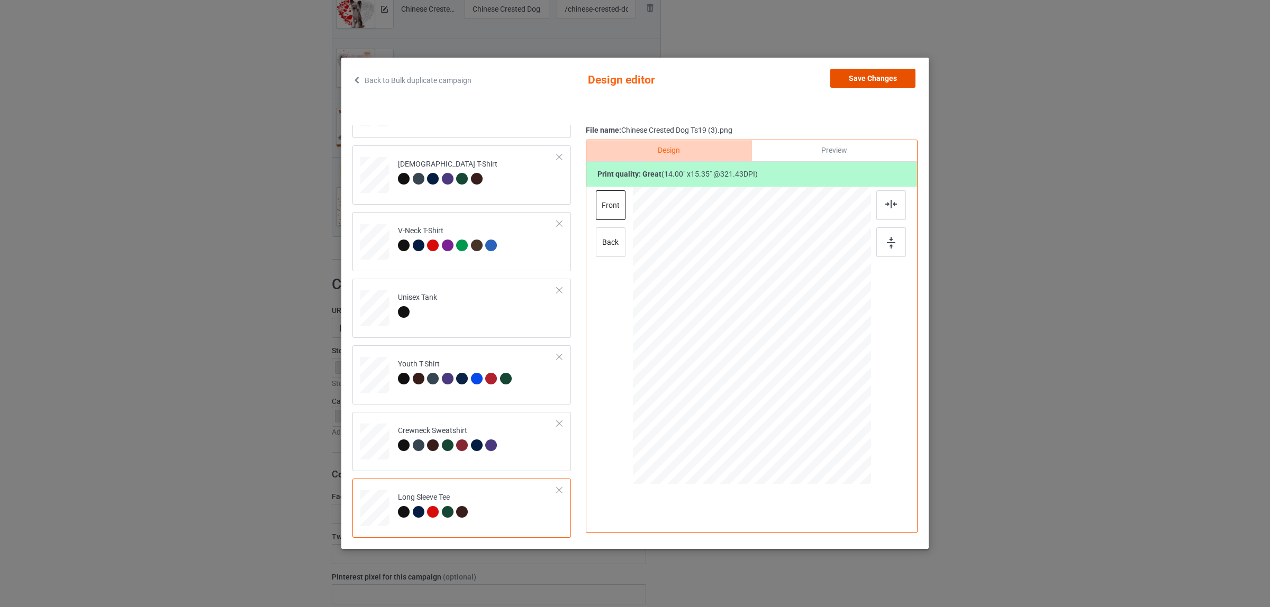
click at [837, 83] on button "Save Changes" at bounding box center [872, 78] width 85 height 19
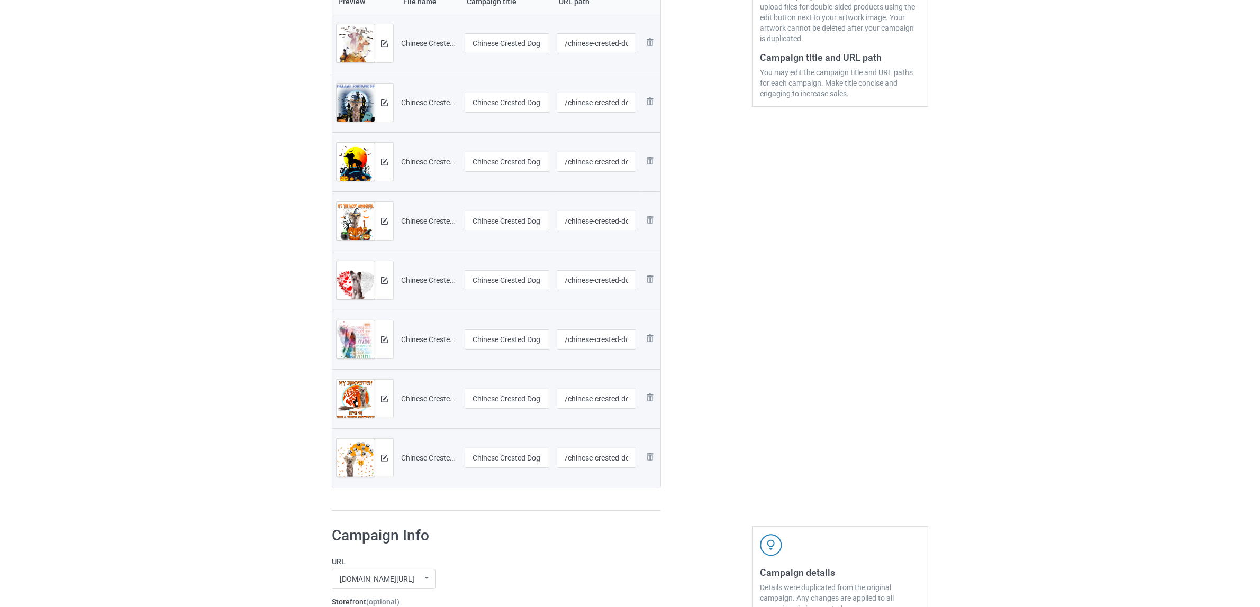
scroll to position [132, 0]
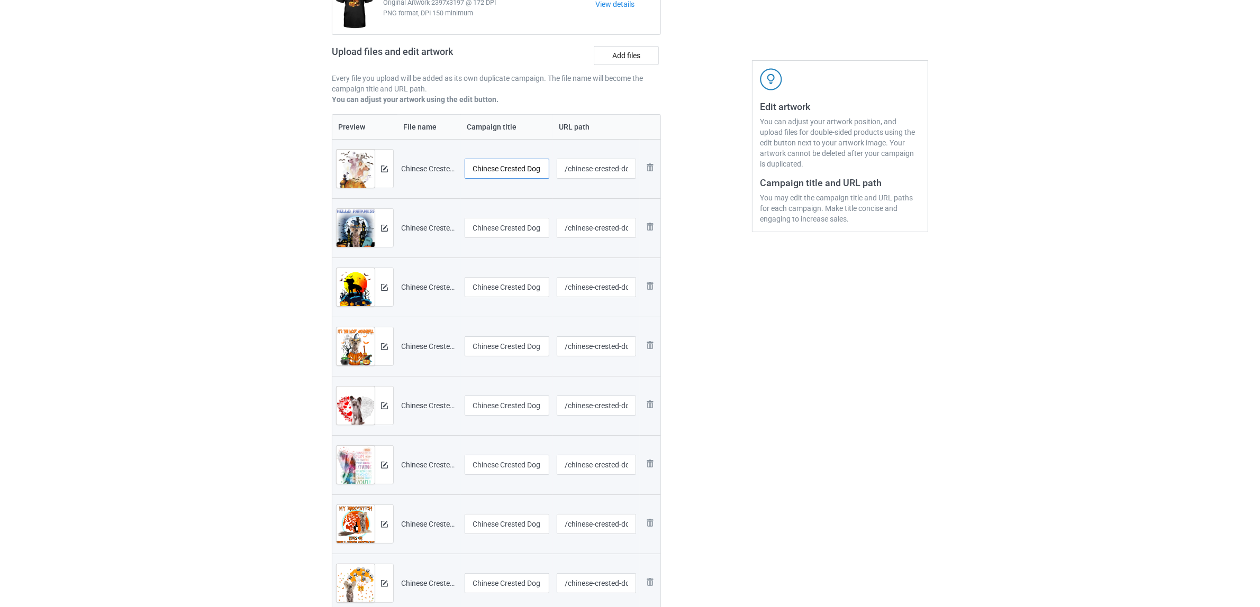
click at [528, 167] on input "Chinese Crested Dog 2409 (1)" at bounding box center [507, 169] width 85 height 20
drag, startPoint x: 474, startPoint y: 169, endPoint x: 511, endPoint y: 165, distance: 37.3
click at [511, 165] on input "Chinese Crested Dog 2409 (1)" at bounding box center [507, 169] width 85 height 20
click at [506, 172] on input "Chinese Crested Dog 2409 (1)" at bounding box center [507, 169] width 85 height 20
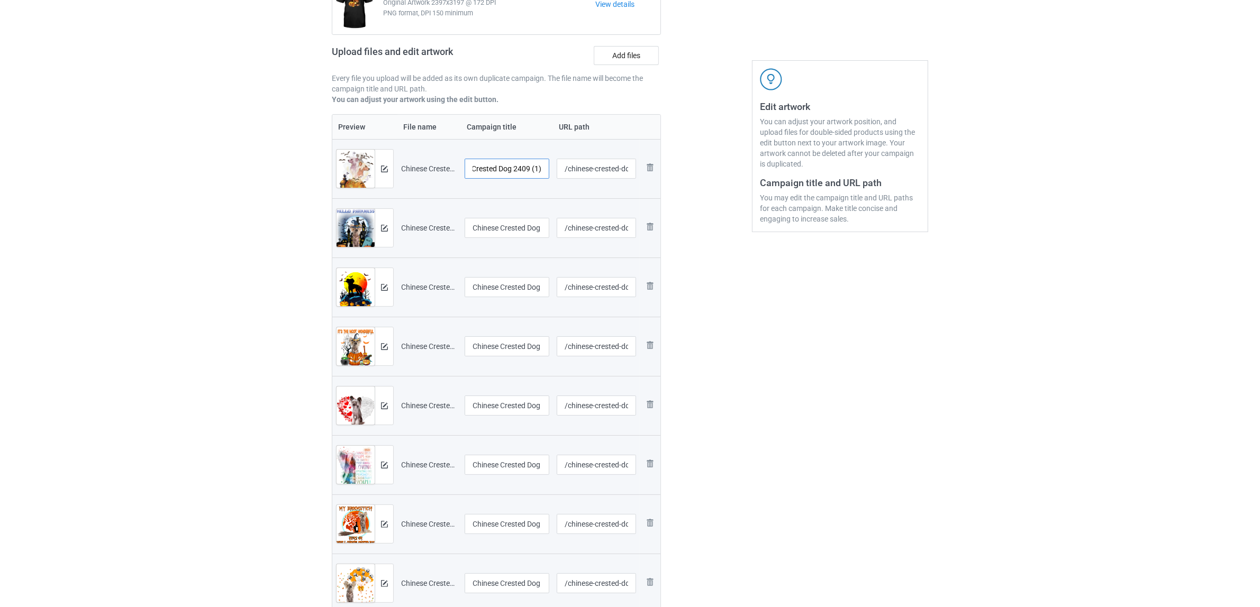
drag, startPoint x: 512, startPoint y: 167, endPoint x: 559, endPoint y: 167, distance: 47.6
click at [559, 167] on tr "Preview and edit artwork Chinese Crested Dog 2409 (1).png Chinese Crested Dog 2…" at bounding box center [496, 168] width 328 height 59
type input "Chinese Crested Dog"
click at [512, 217] on td "Chinese Crested Dog 2409 (2)" at bounding box center [507, 227] width 92 height 59
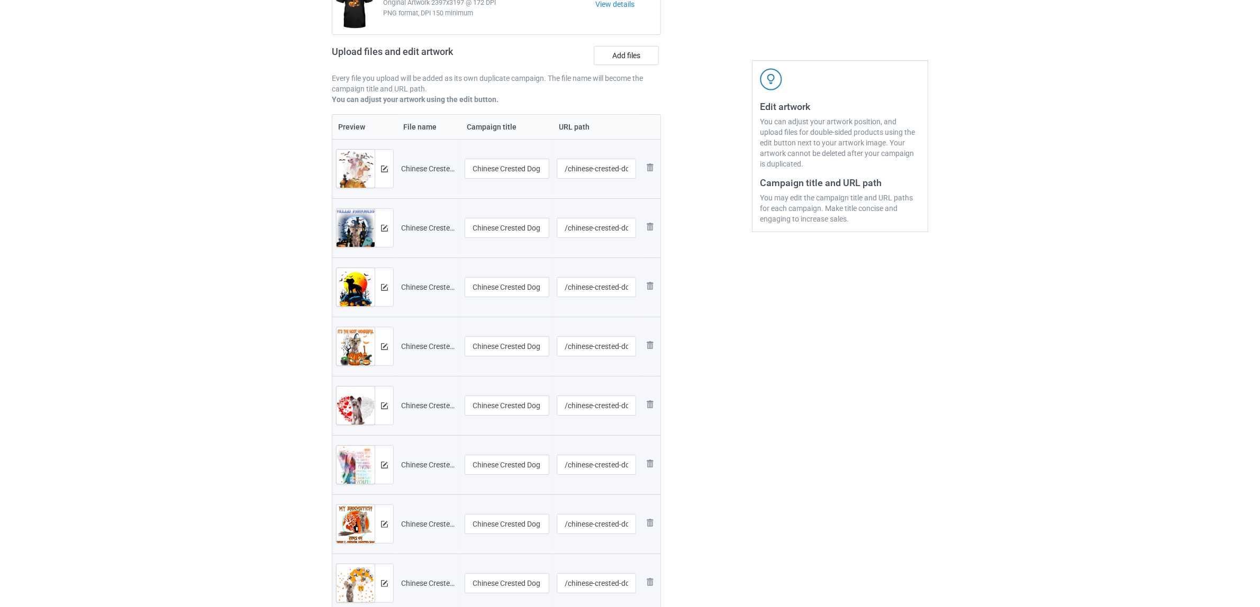
scroll to position [0, 0]
click at [514, 220] on input "Chinese Crested Dog 2409 (2)" at bounding box center [507, 228] width 85 height 20
paste input "text"
type input "Chinese Crested Dog"
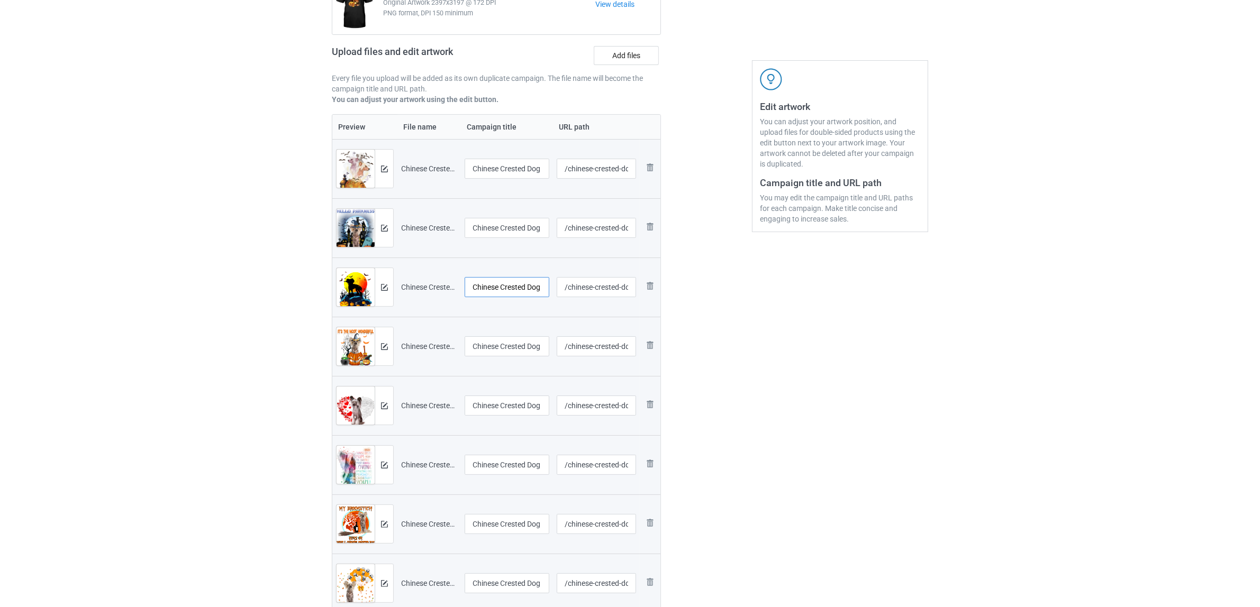
click at [504, 293] on input "Chinese Crested Dog 2409 (3)" at bounding box center [507, 287] width 85 height 20
paste input "text"
type input "Chinese Crested Dog"
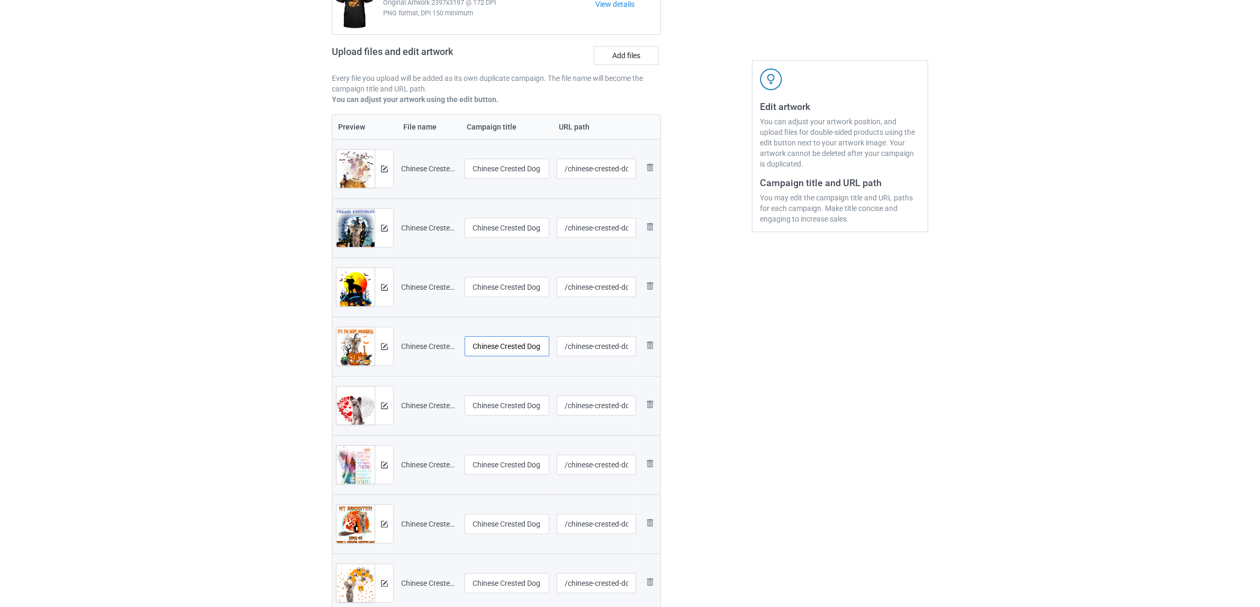
scroll to position [0, 0]
click at [503, 347] on input "Chinese Crested Dog 2409 (4)" at bounding box center [507, 347] width 85 height 20
paste input "text"
type input "Chinese Crested Dog"
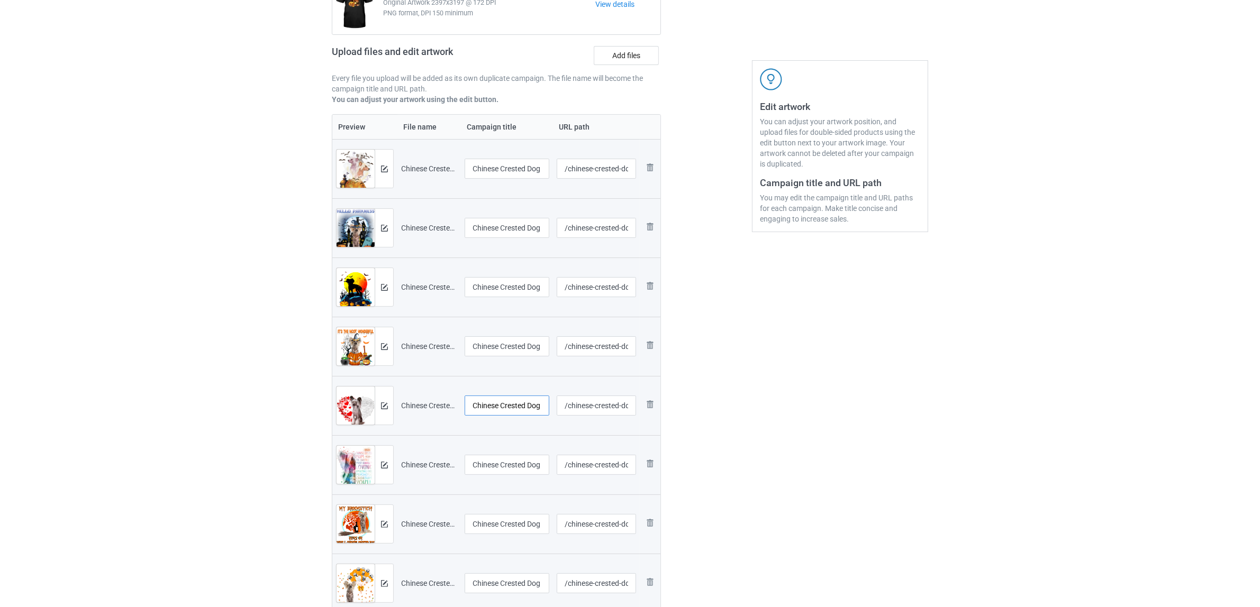
scroll to position [0, 0]
click at [501, 404] on input "Chinese Crested Dog A1308 (2)" at bounding box center [507, 406] width 85 height 20
paste input "text"
type input "Chinese Crested Dog"
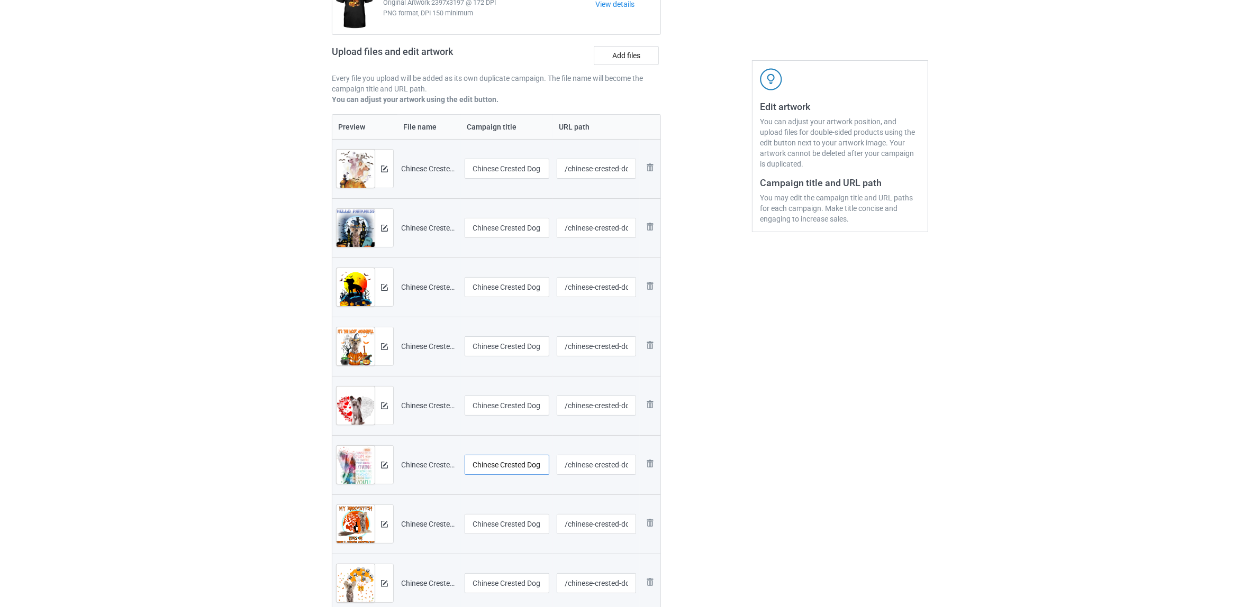
scroll to position [0, 0]
click at [499, 461] on input "Chinese Crested Dog A1308 (3)" at bounding box center [507, 465] width 85 height 20
paste input "text"
type input "Chinese Crested Dog"
click at [497, 524] on input "Chinese Crested Dog [DATE] (6)" at bounding box center [507, 524] width 85 height 20
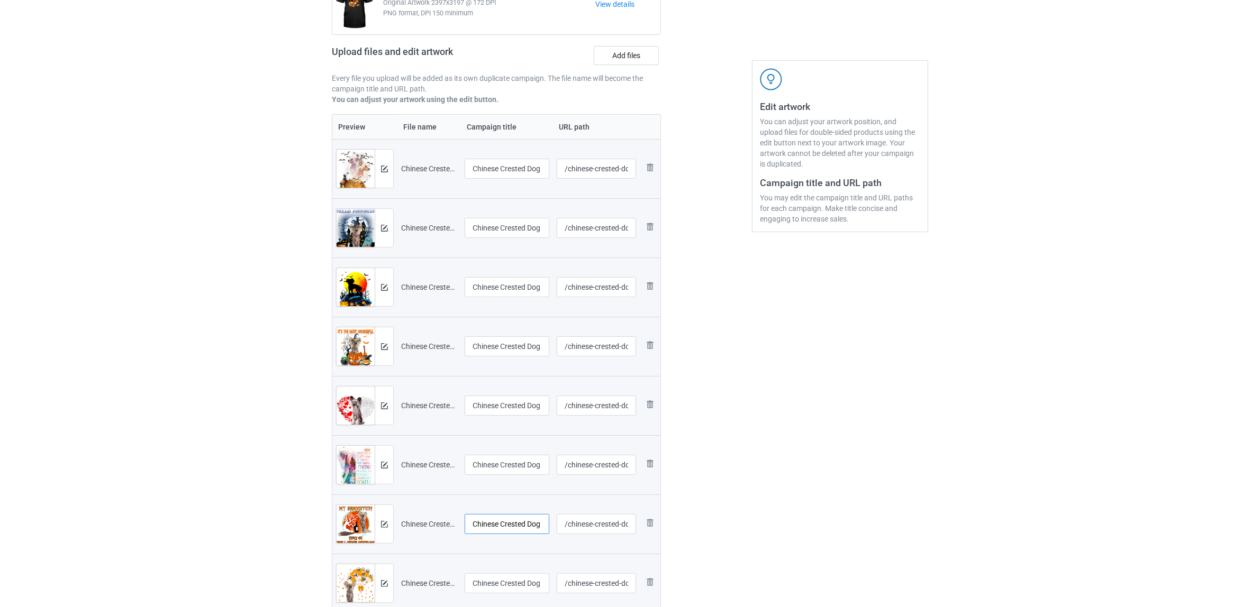
paste input "text"
type input "Chinese Crested Dog"
click at [781, 457] on div "Edit artwork You can adjust your artwork position, and upload files for double-…" at bounding box center [840, 293] width 191 height 703
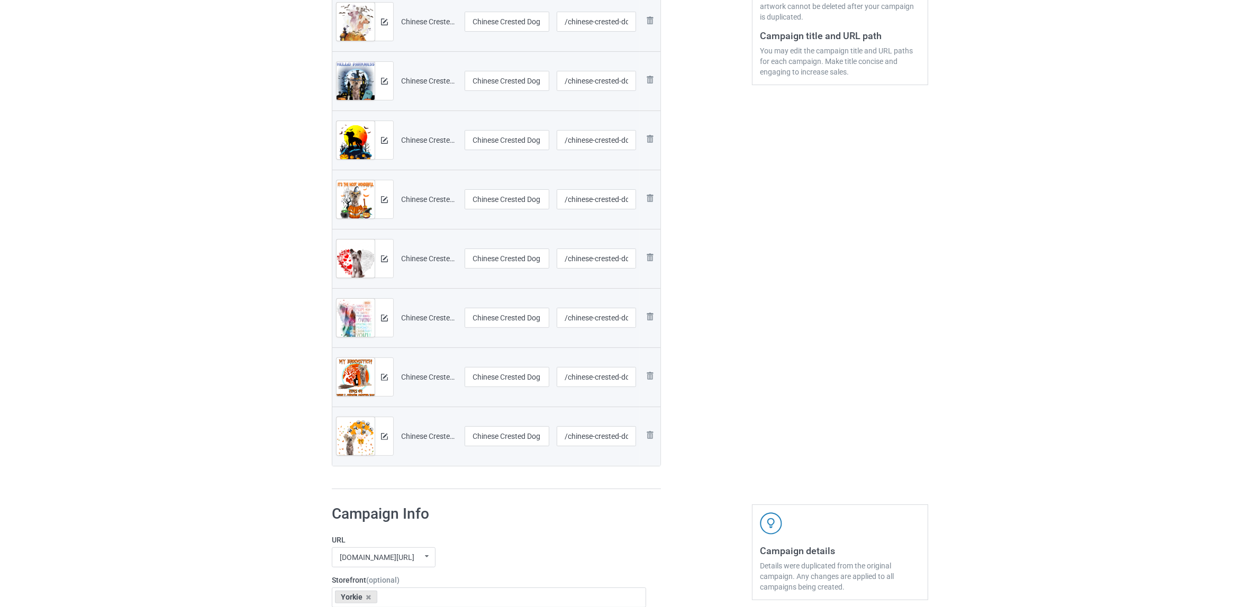
scroll to position [397, 0]
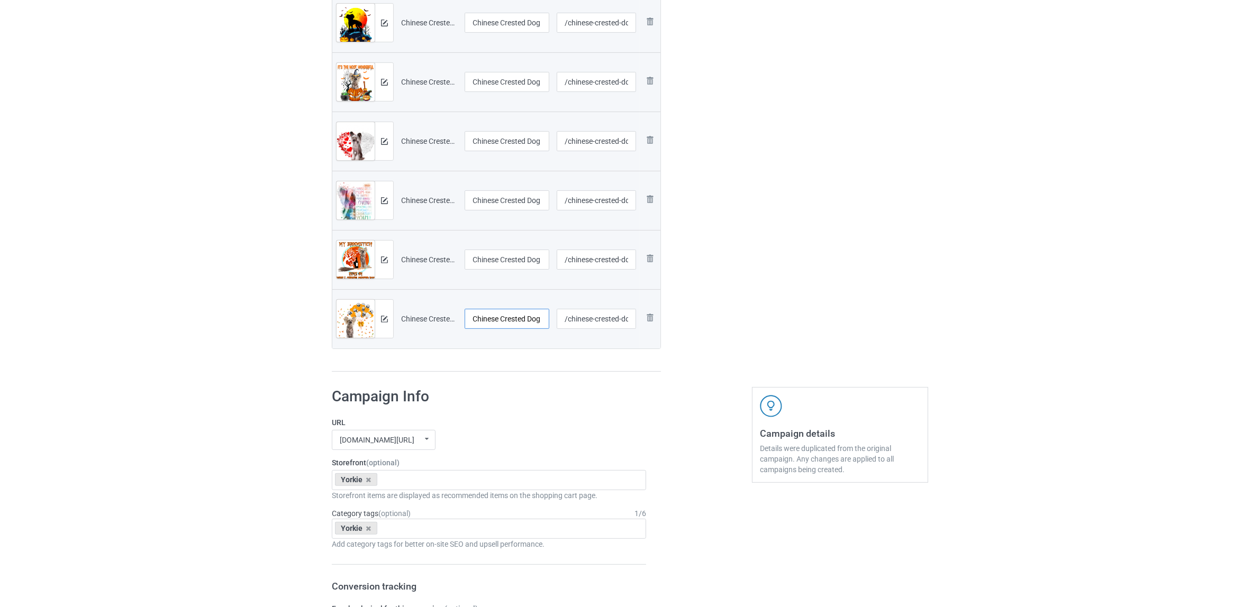
click at [506, 324] on input "Chinese Crested Dog Ts19 (3)" at bounding box center [507, 319] width 85 height 20
paste input "text"
type input "Chinese Crested Dog"
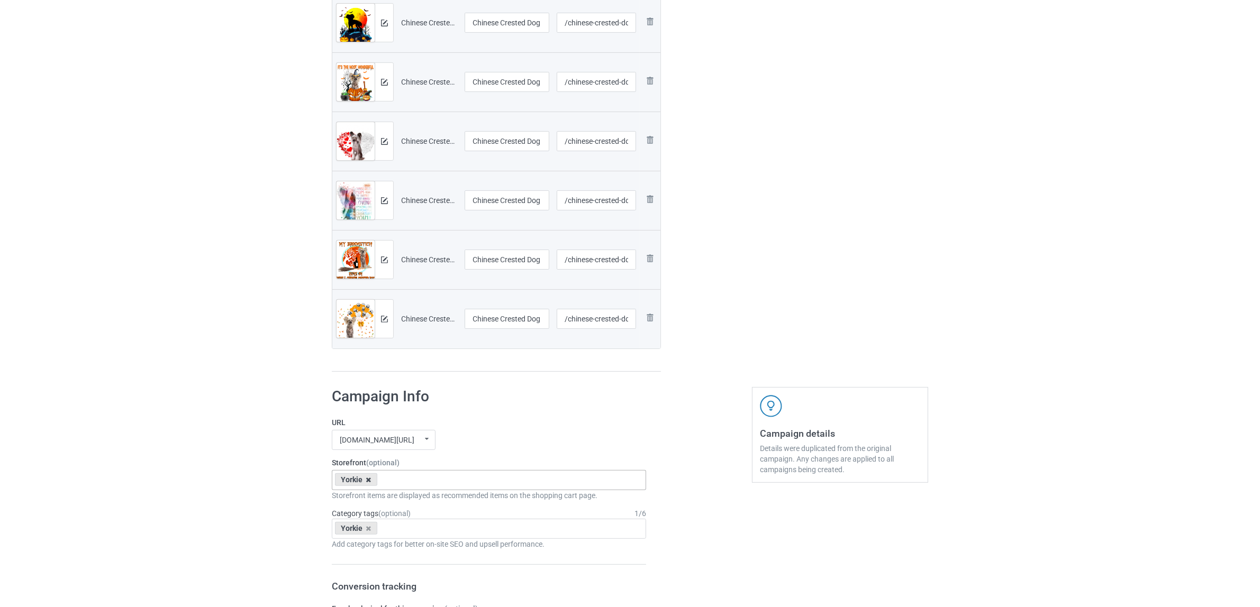
click at [366, 480] on icon at bounding box center [368, 480] width 5 height 7
paste input "Chinese Crested Dog"
click at [376, 504] on div "No result found" at bounding box center [488, 500] width 313 height 20
drag, startPoint x: 370, startPoint y: 482, endPoint x: 480, endPoint y: 483, distance: 109.5
click at [480, 483] on div "Chinese Crested Dog No result found" at bounding box center [489, 480] width 314 height 20
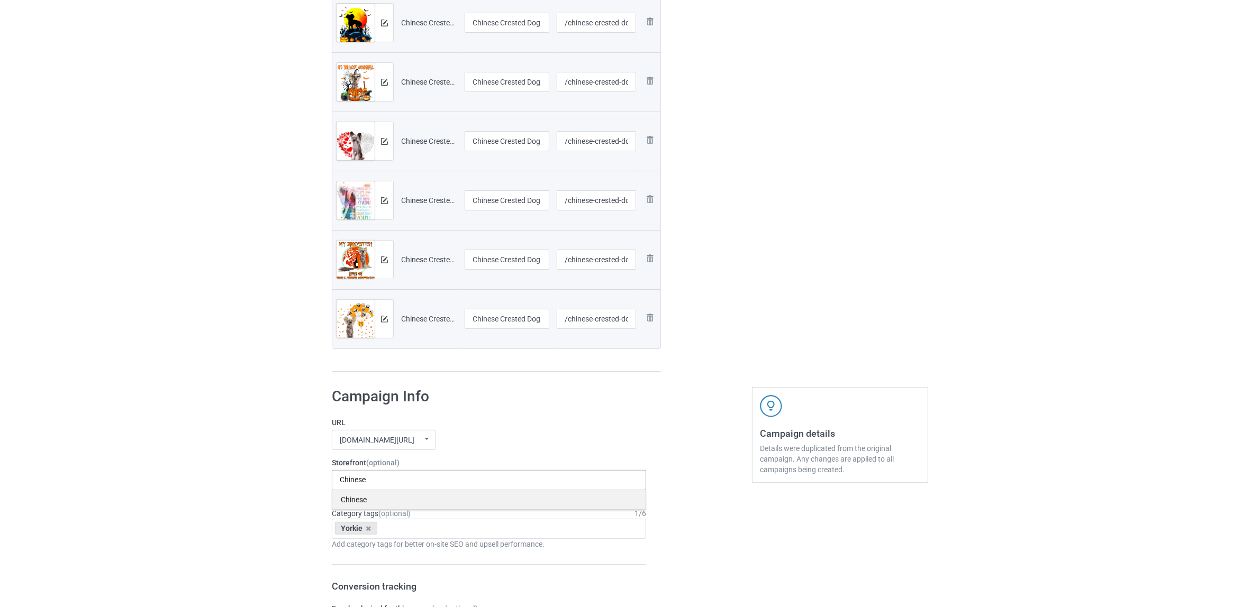
type input "Chinese"
click at [350, 500] on div "Chinese" at bounding box center [488, 500] width 313 height 20
click at [369, 528] on icon at bounding box center [368, 528] width 5 height 7
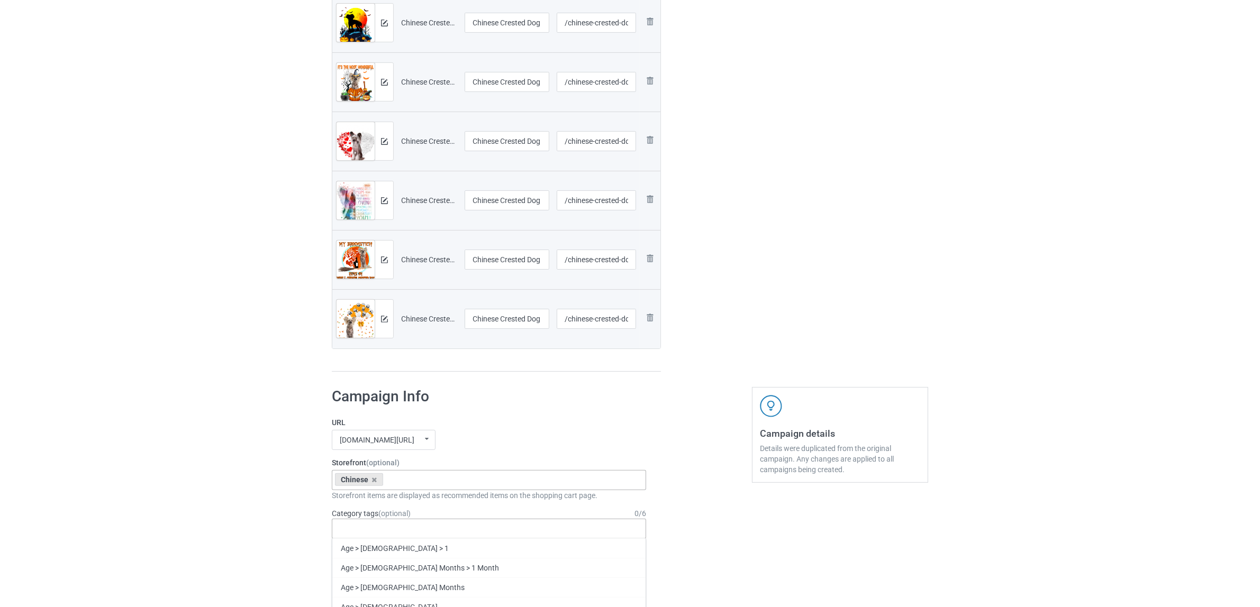
paste input "Chinese Crested Dog"
click at [383, 528] on input "Chinese Crested Dog" at bounding box center [384, 528] width 89 height 9
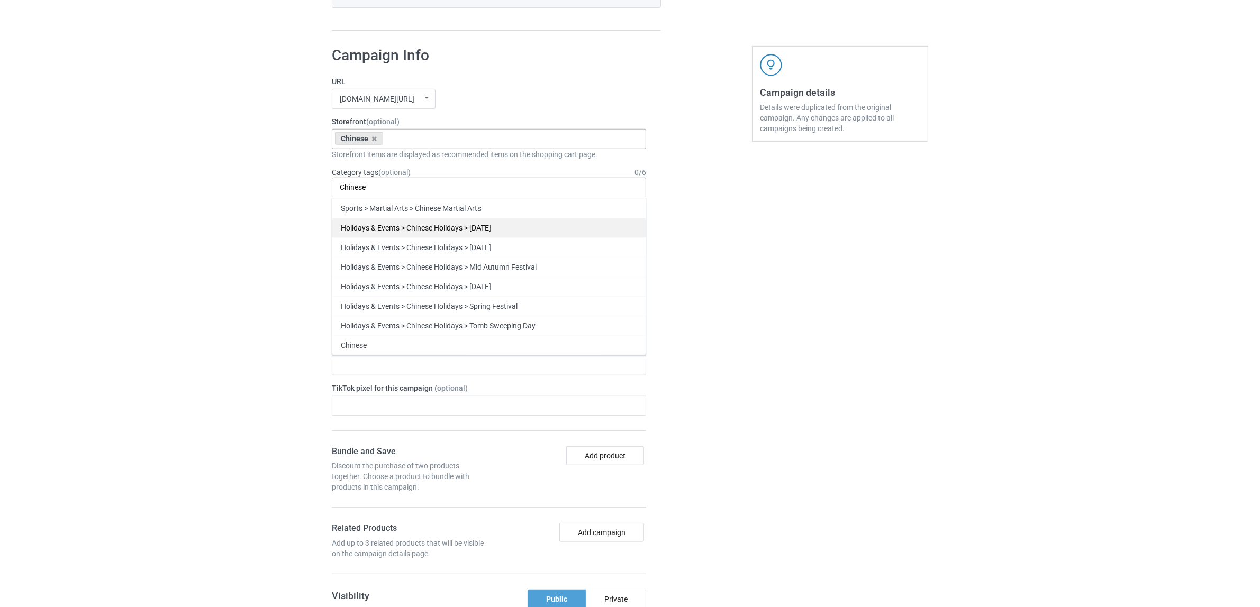
scroll to position [860, 0]
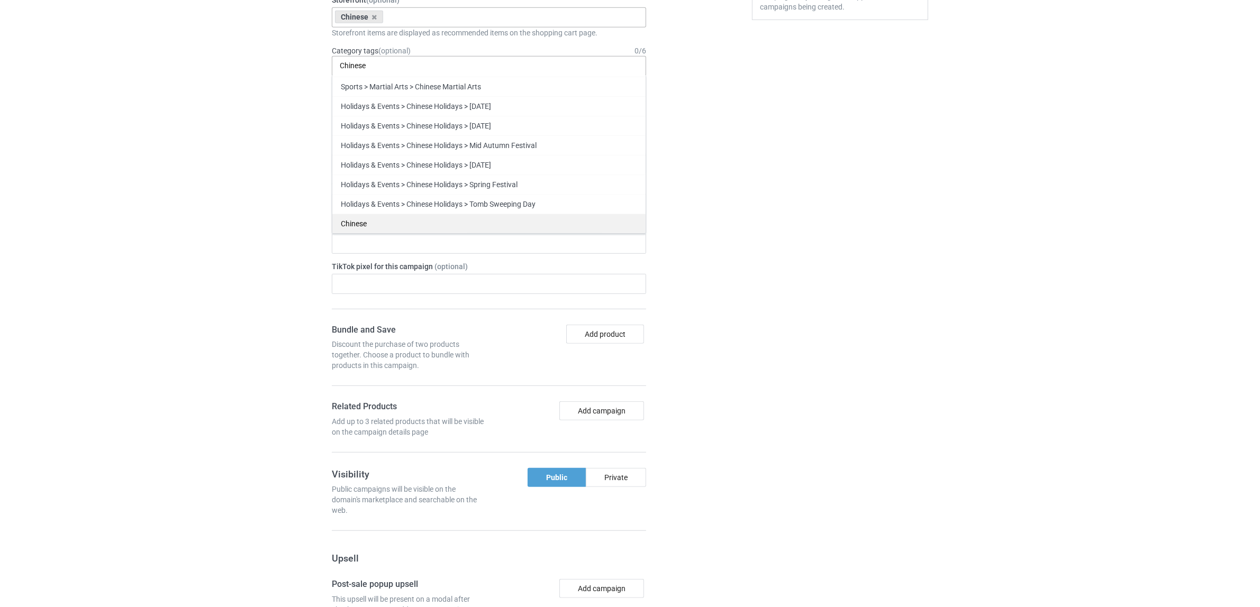
type input "Chinese"
click at [371, 226] on div "Chinese" at bounding box center [488, 224] width 313 height 20
click at [203, 220] on div "Bulk duplicate campaign Campaign to duplicate Yorkie Original Artwork 2397x3197…" at bounding box center [630, 35] width 1260 height 1733
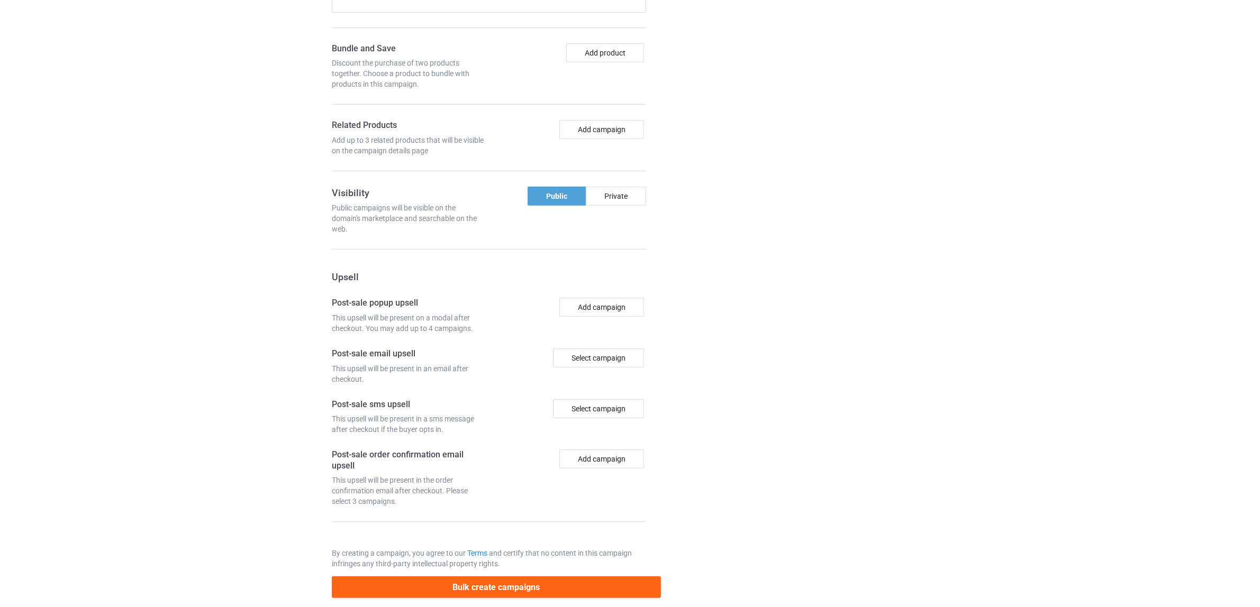
scroll to position [1158, 0]
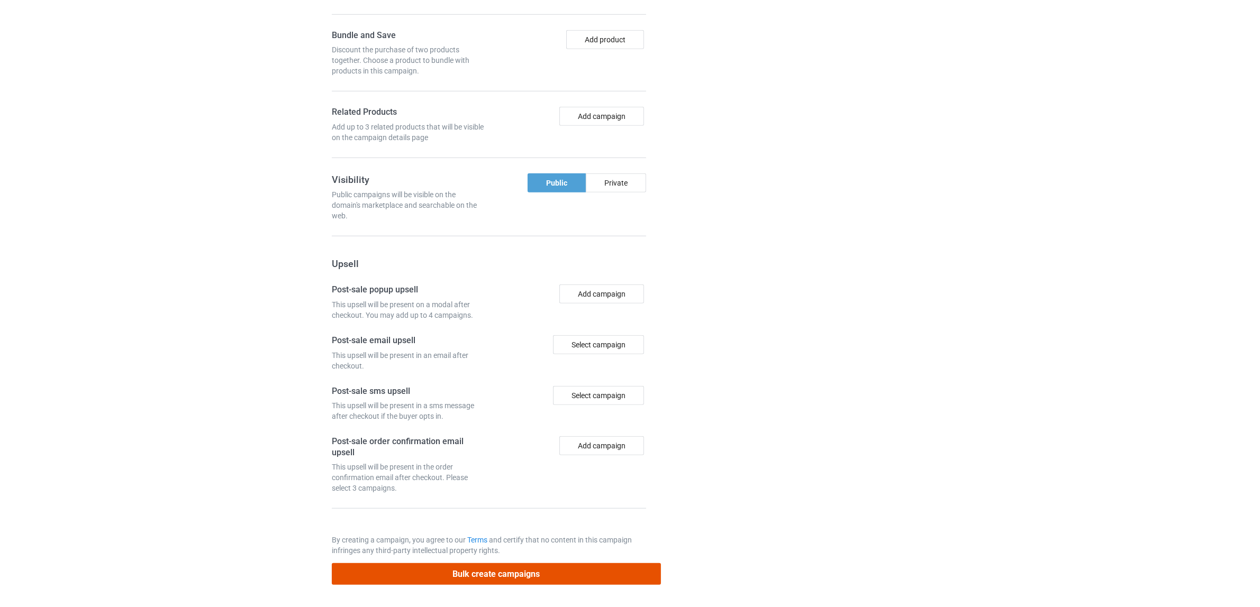
click at [567, 572] on button "Bulk create campaigns" at bounding box center [496, 575] width 329 height 22
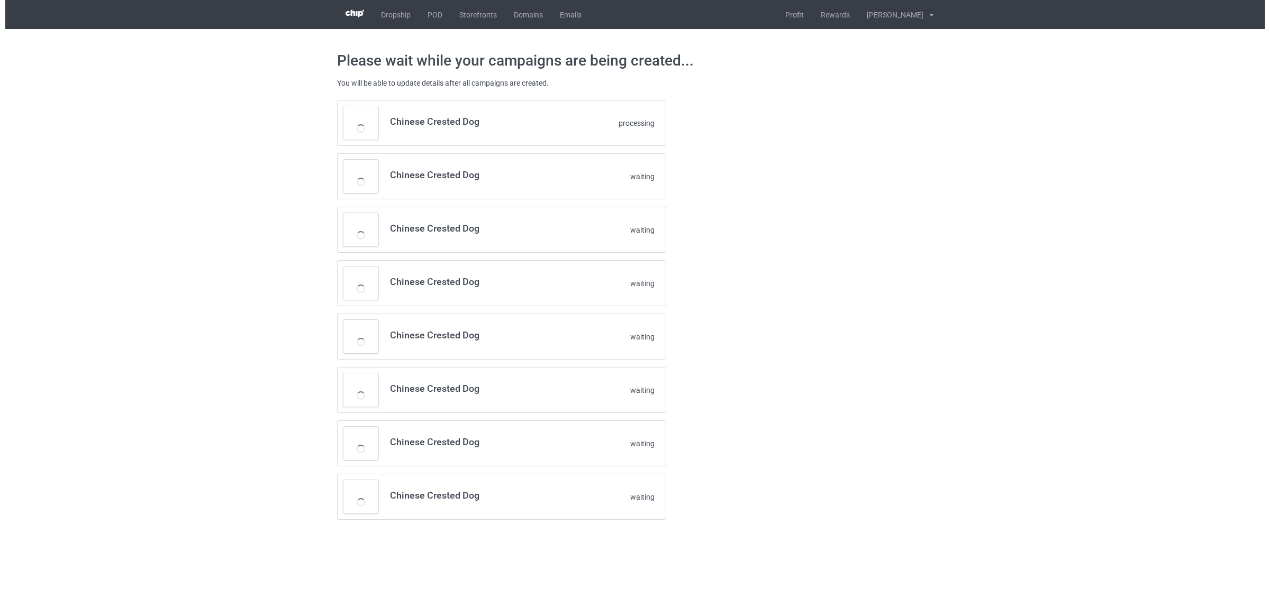
scroll to position [0, 0]
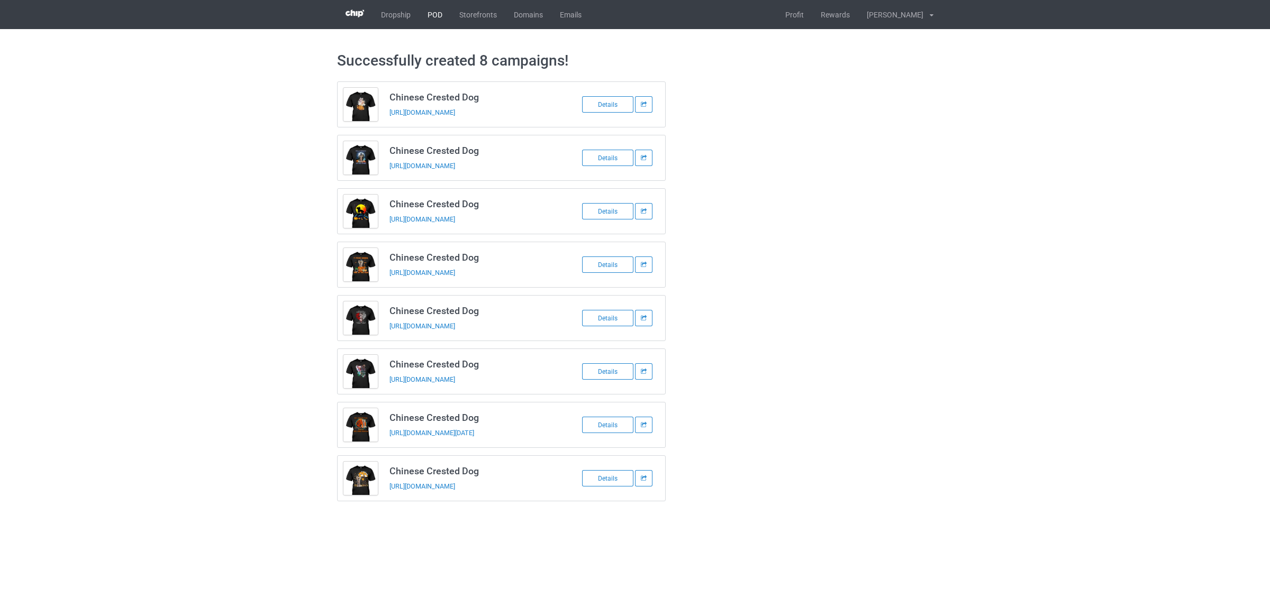
click at [434, 15] on link "POD" at bounding box center [435, 14] width 32 height 29
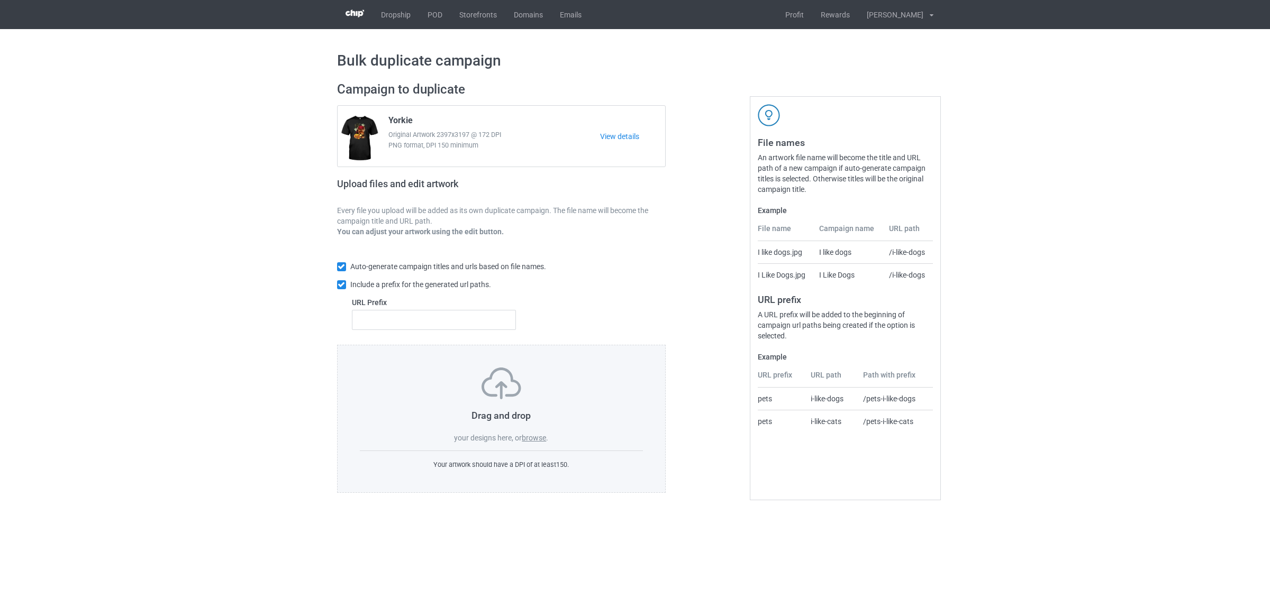
click at [538, 437] on label "browse" at bounding box center [534, 438] width 24 height 8
click at [0, 0] on input "browse" at bounding box center [0, 0] width 0 height 0
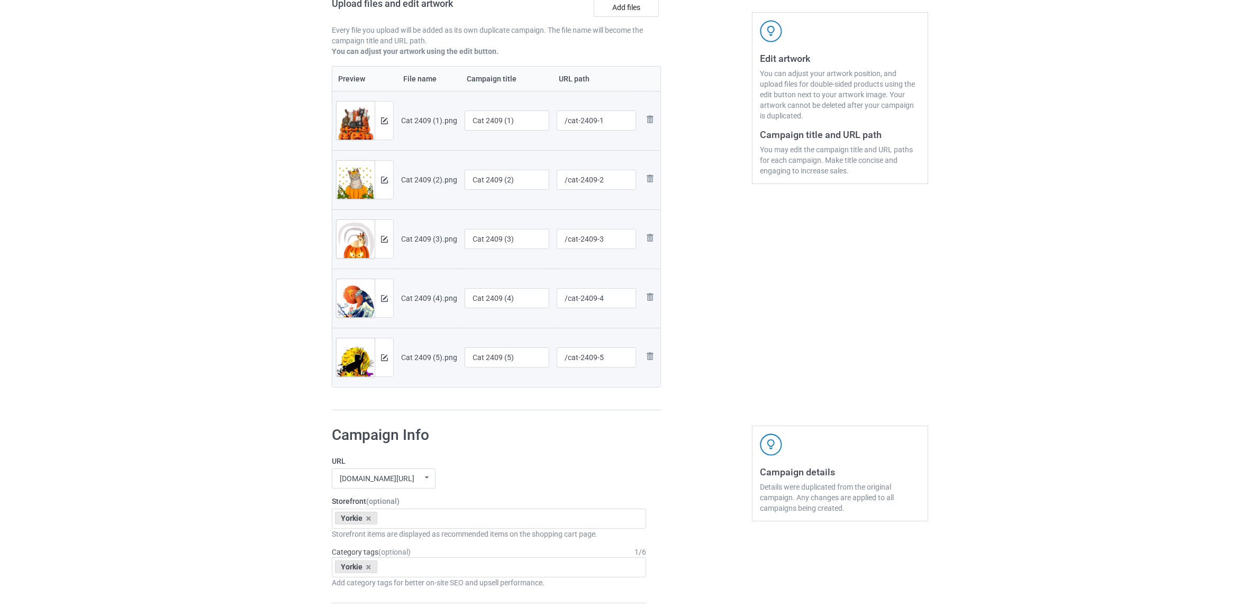
scroll to position [198, 0]
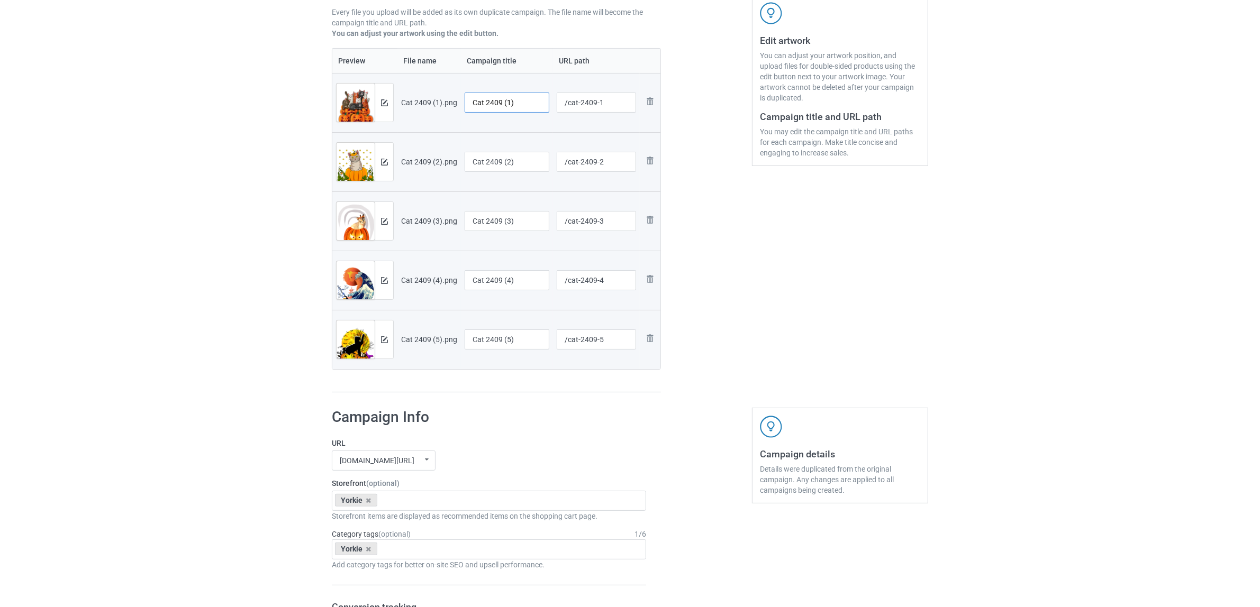
drag, startPoint x: 487, startPoint y: 99, endPoint x: 533, endPoint y: 99, distance: 45.5
click at [533, 99] on input "Cat 2409 (1)" at bounding box center [507, 103] width 85 height 20
drag, startPoint x: 509, startPoint y: 103, endPoint x: 420, endPoint y: 94, distance: 89.4
click at [420, 94] on tr "Preview and edit artwork Cat 2409 (1).png Cat /cat-2409-1 Remove file" at bounding box center [496, 102] width 328 height 59
type input "Cat"
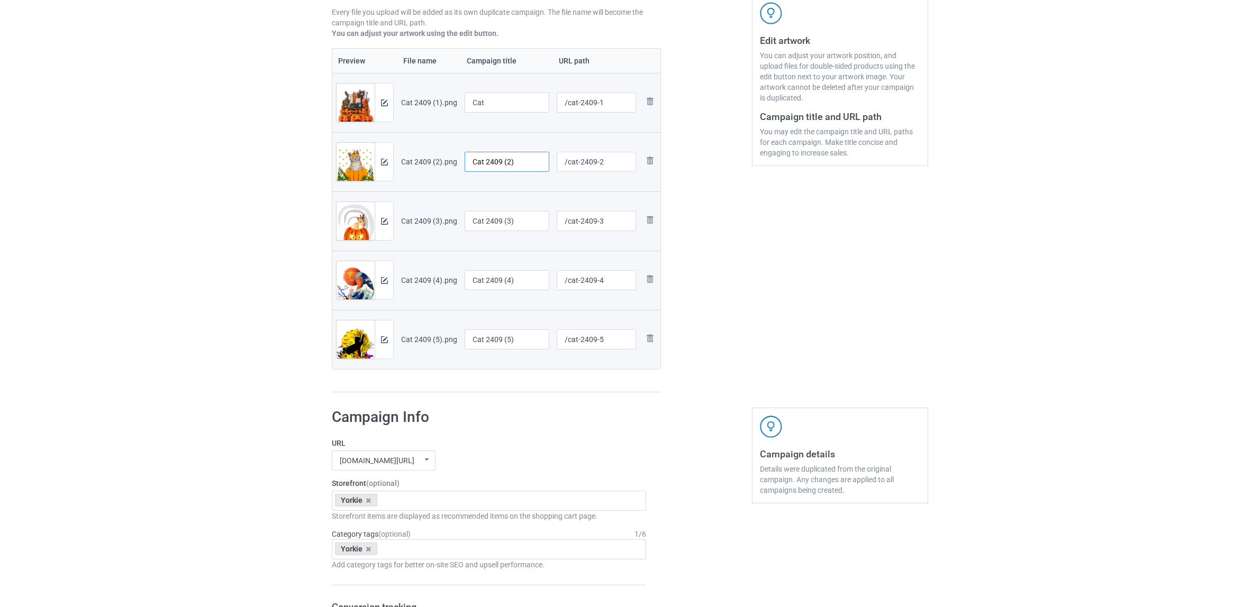
drag, startPoint x: 523, startPoint y: 161, endPoint x: 403, endPoint y: 155, distance: 120.3
click at [403, 155] on tr "Preview and edit artwork Cat 2409 (2).png Cat 2409 (2) /cat-2409-2 Remove file" at bounding box center [496, 161] width 328 height 59
paste input "text"
type input "Cat"
drag, startPoint x: 524, startPoint y: 220, endPoint x: 414, endPoint y: 205, distance: 111.7
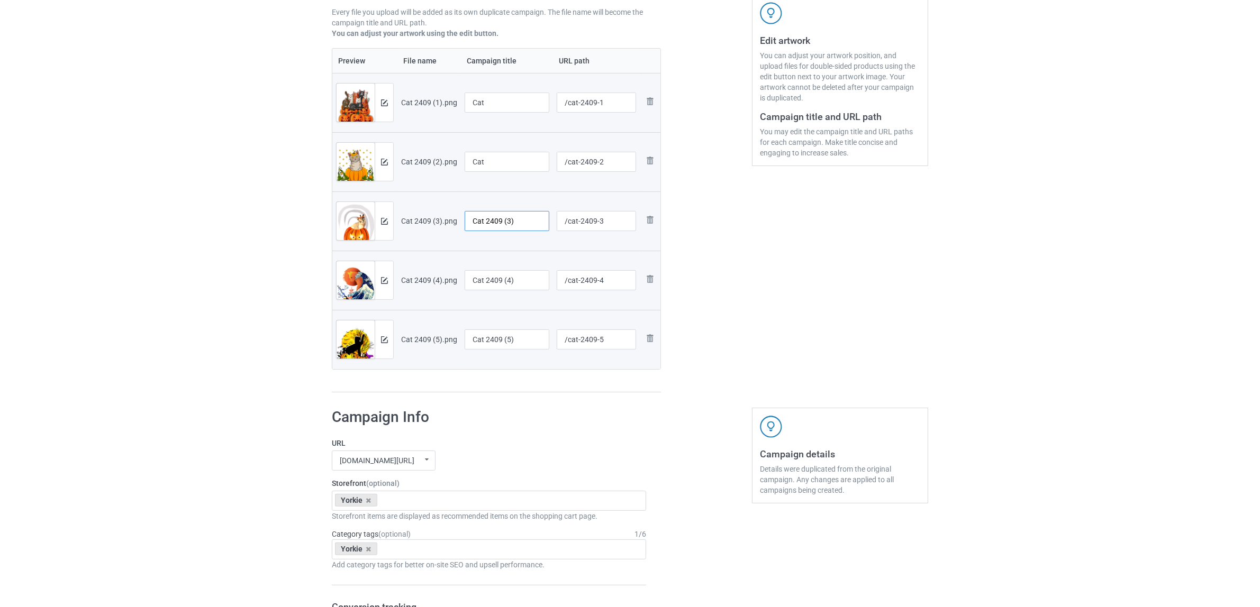
click at [414, 205] on tr "Preview and edit artwork Cat 2409 (3).png Cat 2409 (3) /cat-2409-3 Remove file" at bounding box center [496, 221] width 328 height 59
paste input "text"
type input "Cat"
drag, startPoint x: 524, startPoint y: 281, endPoint x: 451, endPoint y: 268, distance: 74.2
click at [459, 269] on tr "Preview and edit artwork Cat 2409 (4).png Cat 2409 (4) /cat-2409-4 Remove file" at bounding box center [496, 280] width 328 height 59
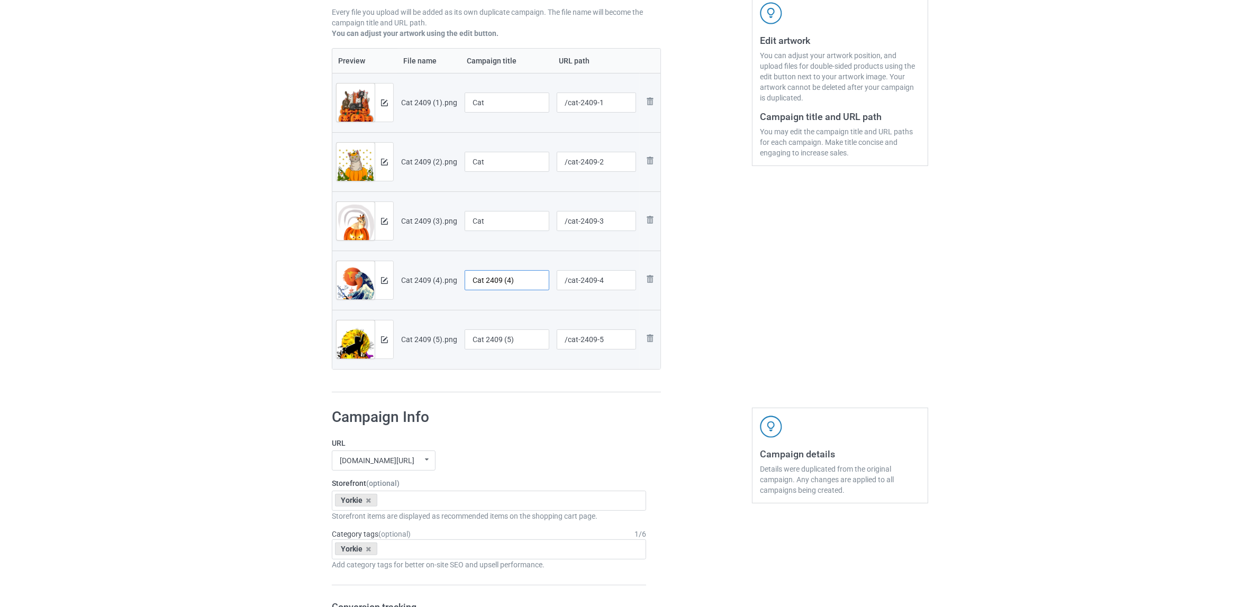
paste input "text"
type input "Cat"
drag, startPoint x: 527, startPoint y: 331, endPoint x: 435, endPoint y: 323, distance: 91.9
click at [435, 323] on tr "Preview and edit artwork Cat 2409 (5).png Cat 2409 (5) /cat-2409-5 Remove file" at bounding box center [496, 339] width 328 height 59
paste input "text"
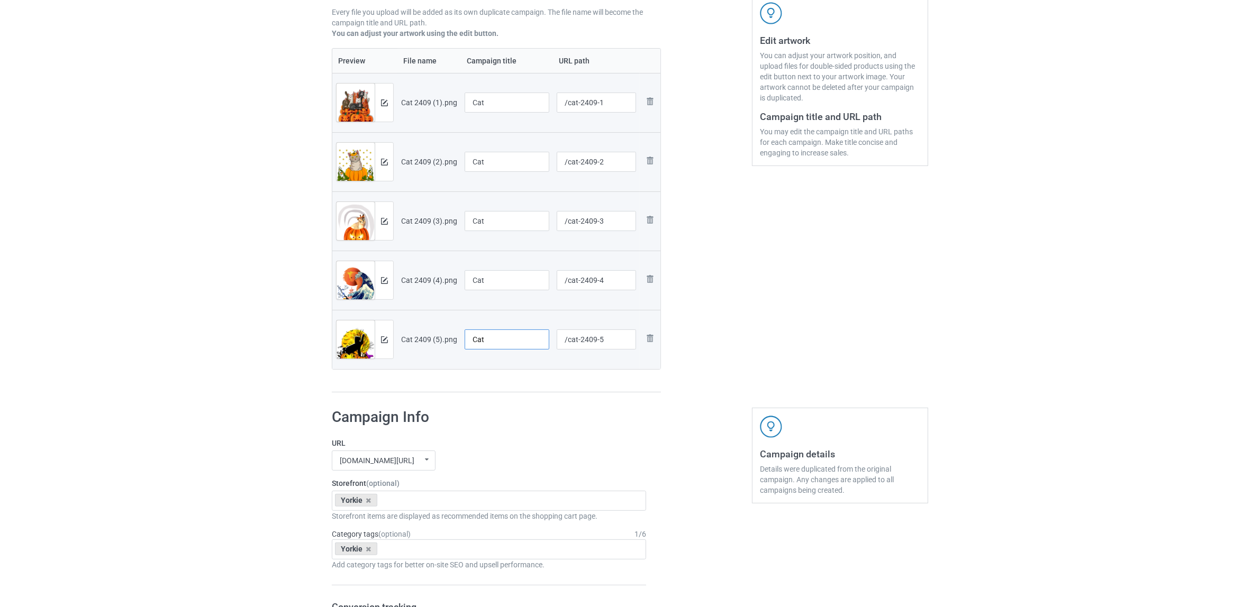
type input "Cat"
click at [598, 442] on label "URL" at bounding box center [489, 443] width 314 height 11
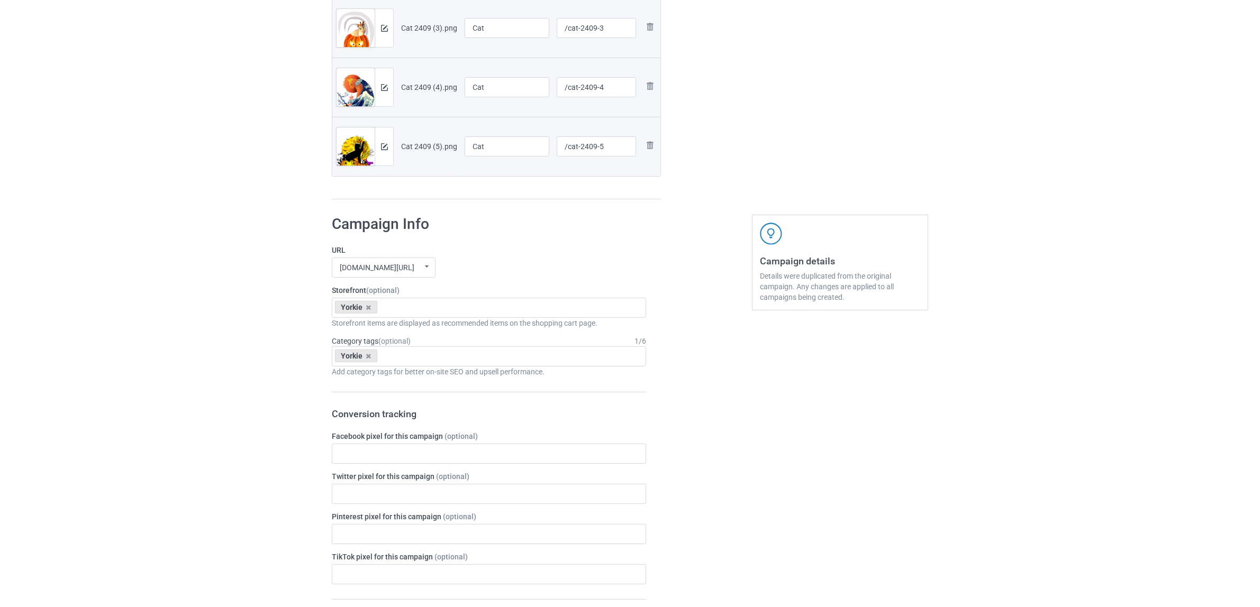
scroll to position [397, 0]
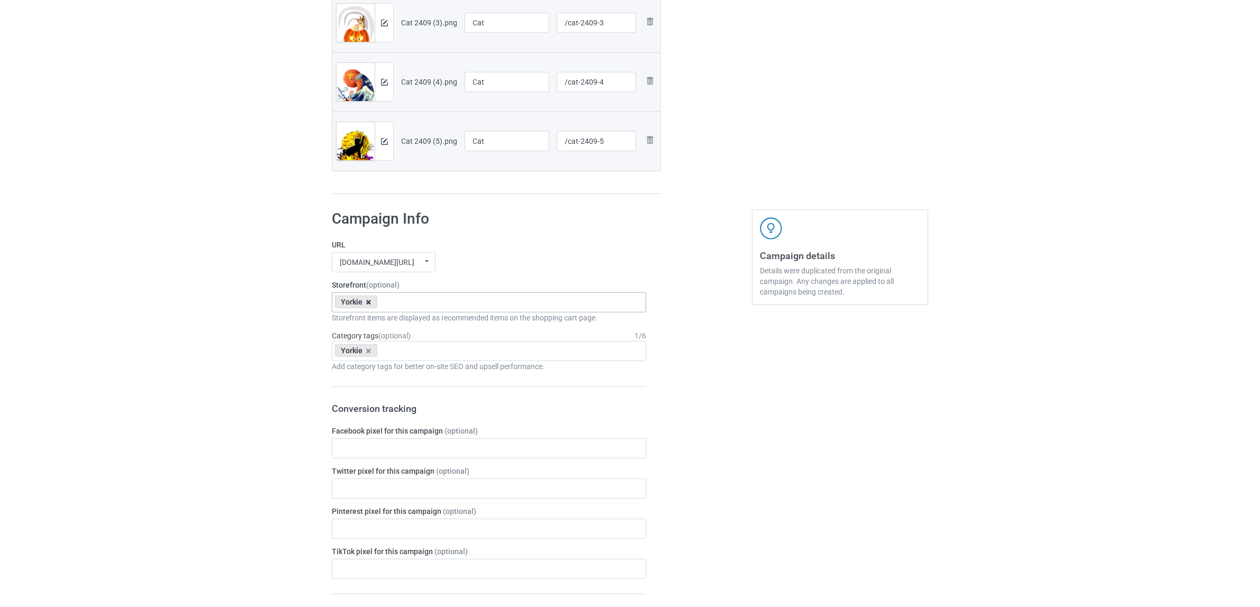
click at [370, 302] on icon at bounding box center [368, 302] width 5 height 7
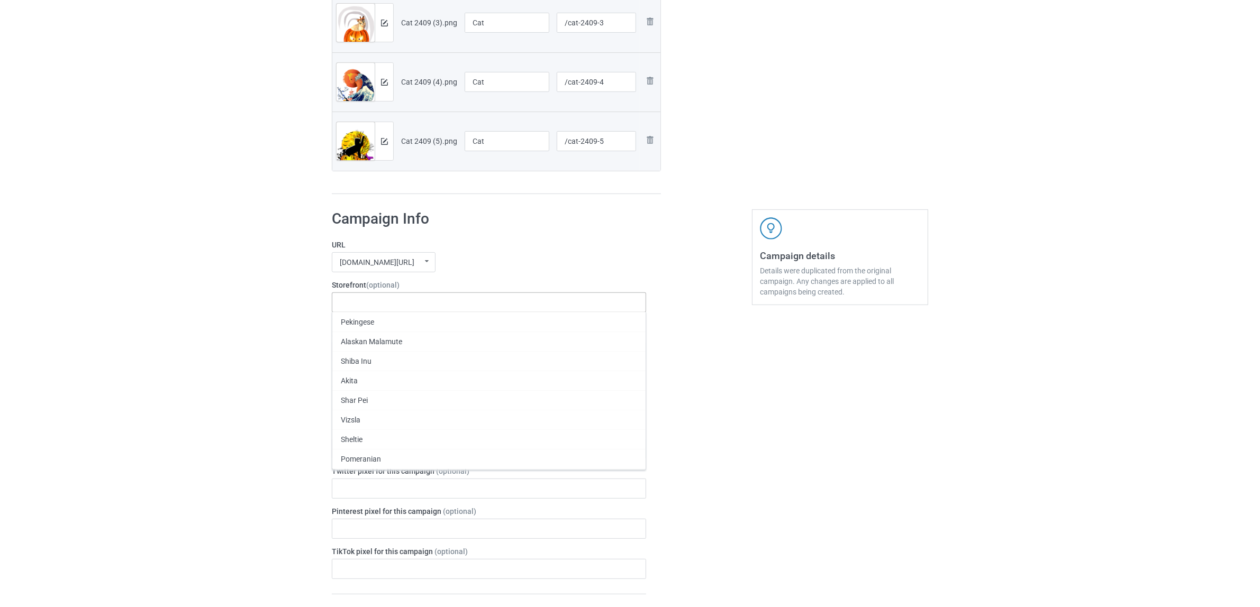
paste input "Cat"
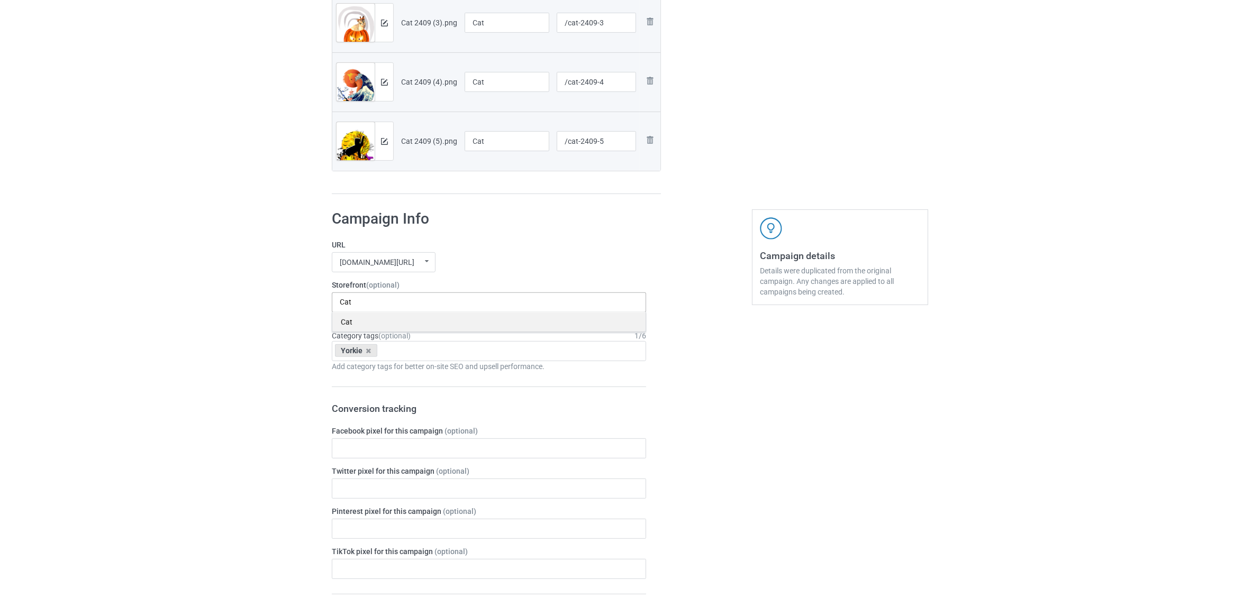
type input "Cat"
click at [357, 321] on div "Cat" at bounding box center [488, 322] width 313 height 20
click at [368, 352] on icon at bounding box center [368, 351] width 5 height 7
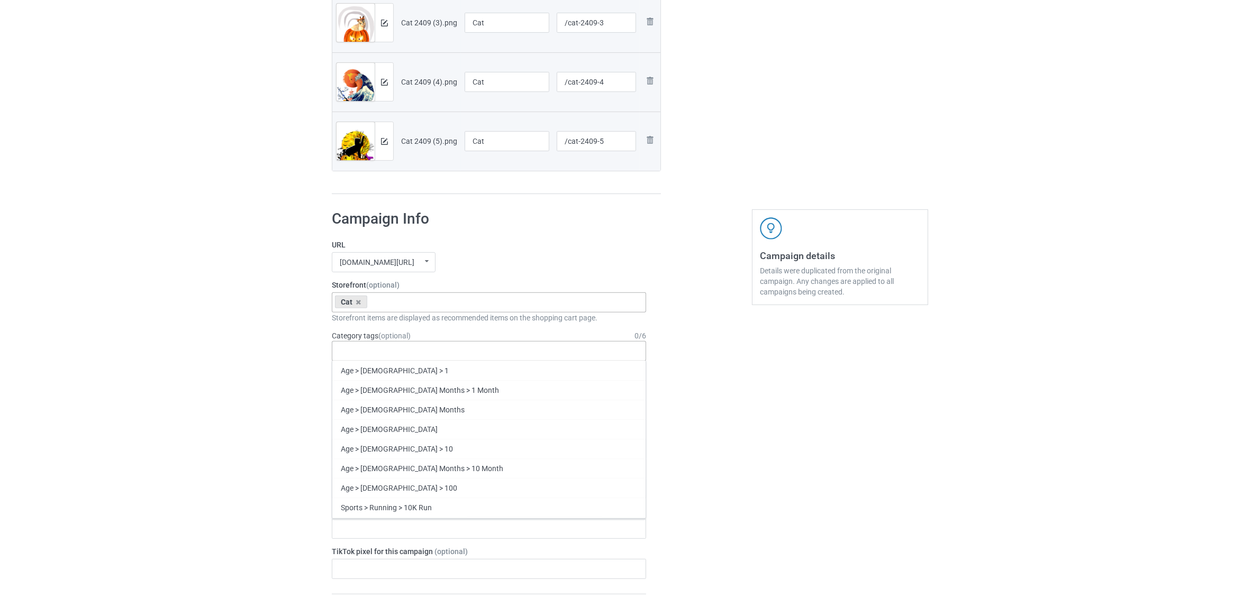
paste input "Cat"
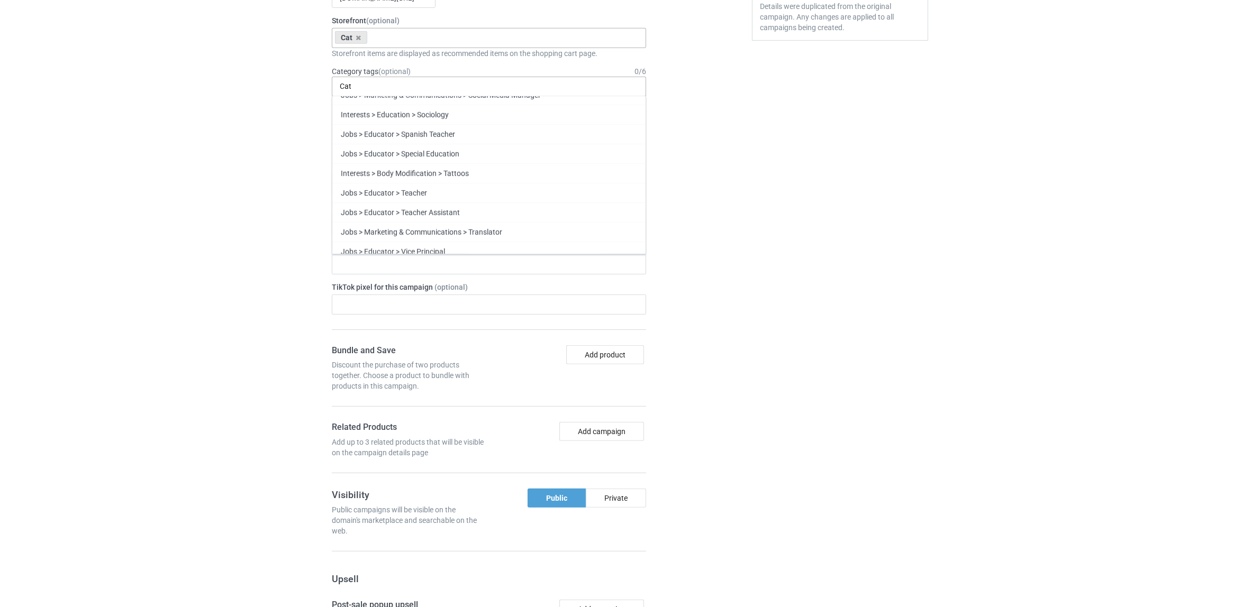
scroll to position [1222, 0]
type input "Cat"
click at [360, 240] on div "Cat" at bounding box center [488, 244] width 313 height 20
click at [776, 270] on div "Campaign details Details were duplicated from the original campaign. Any change…" at bounding box center [840, 423] width 191 height 971
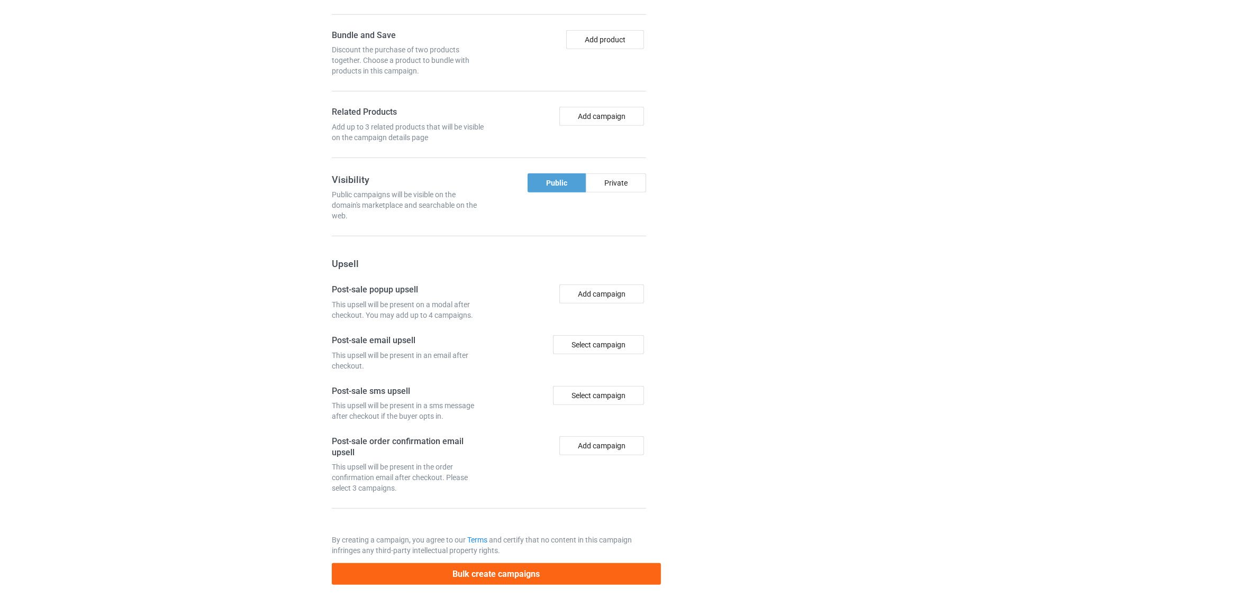
scroll to position [981, 0]
click at [525, 569] on button "Bulk create campaigns" at bounding box center [496, 575] width 329 height 22
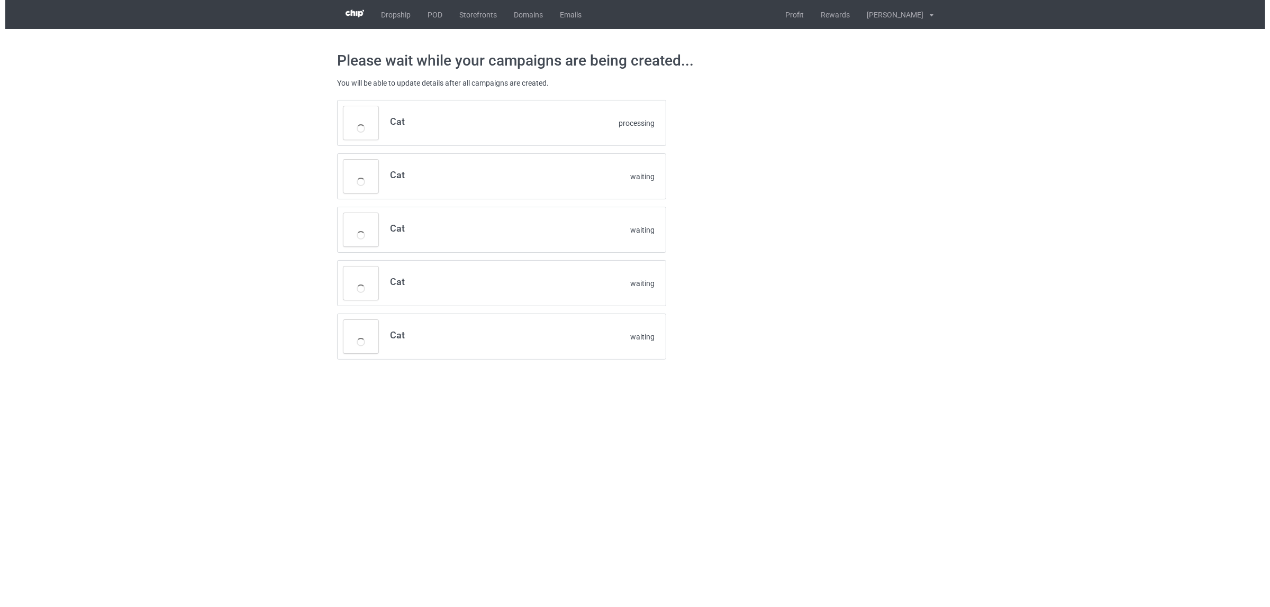
scroll to position [0, 0]
